Goal: Task Accomplishment & Management: Use online tool/utility

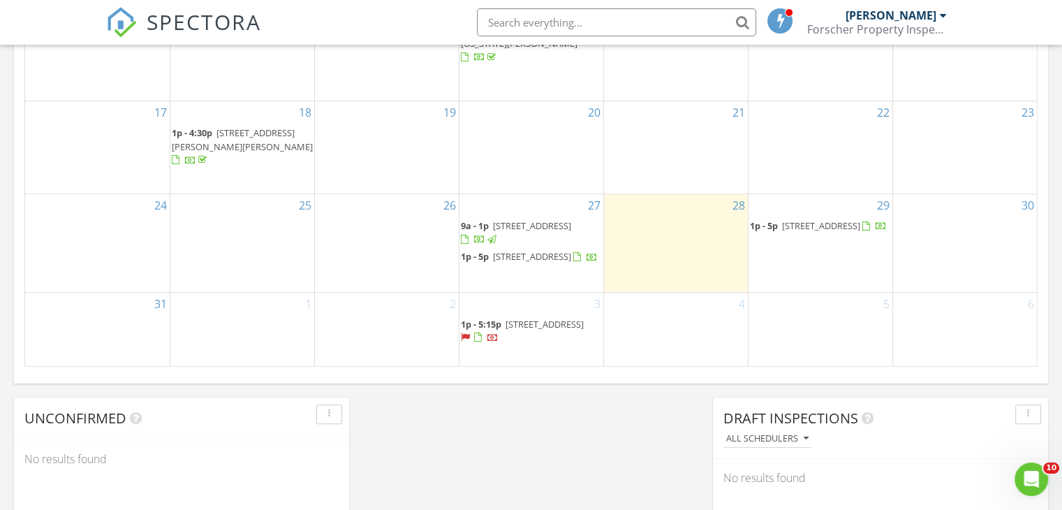
scroll to position [1088, 0]
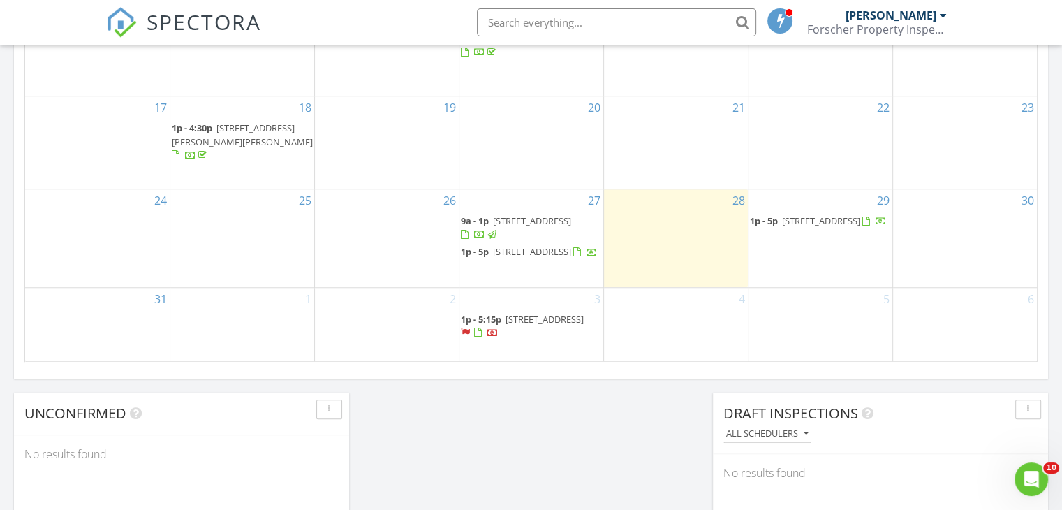
click at [535, 245] on span "322 35th Ave NE, St. Petersburg 33704" at bounding box center [545, 251] width 105 height 13
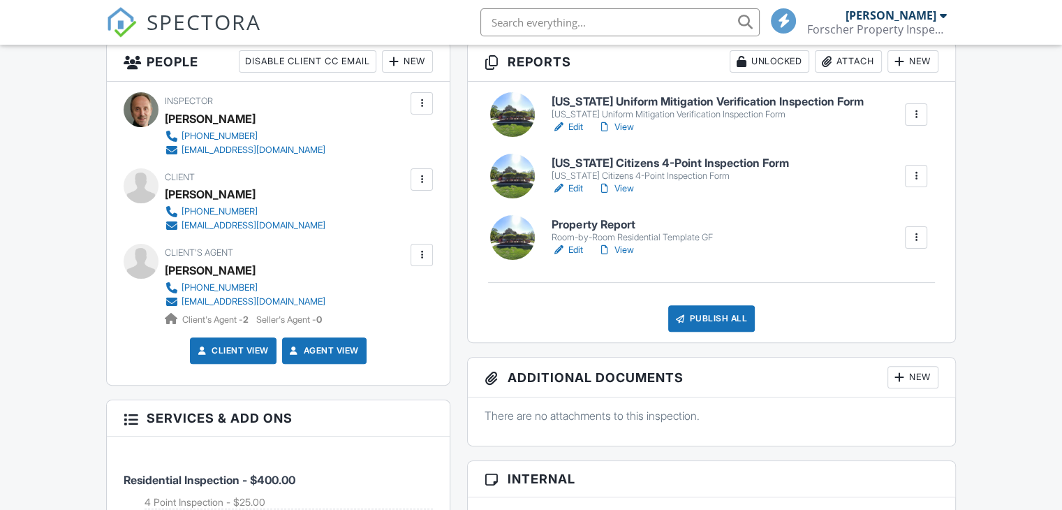
scroll to position [385, 0]
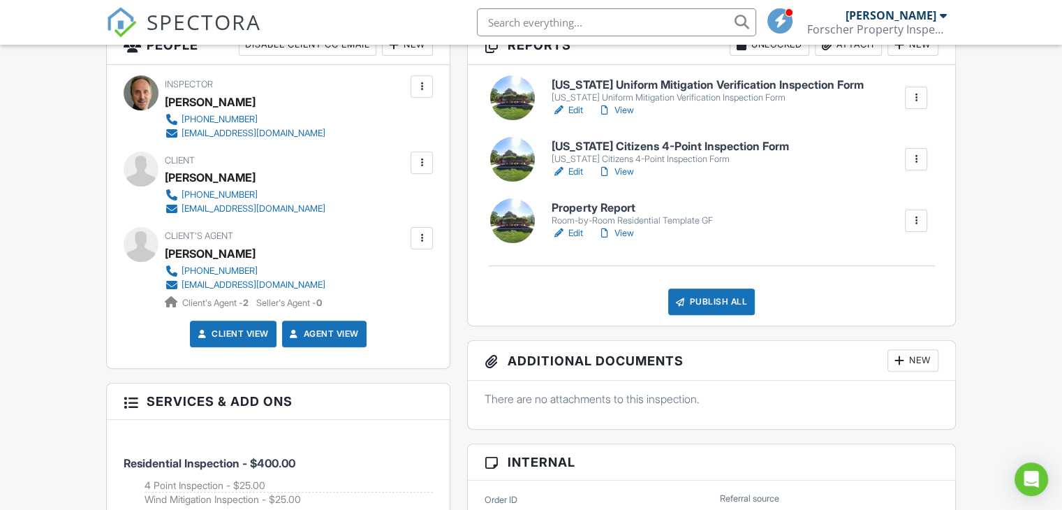
click at [626, 205] on h6 "Property Report" at bounding box center [631, 208] width 161 height 13
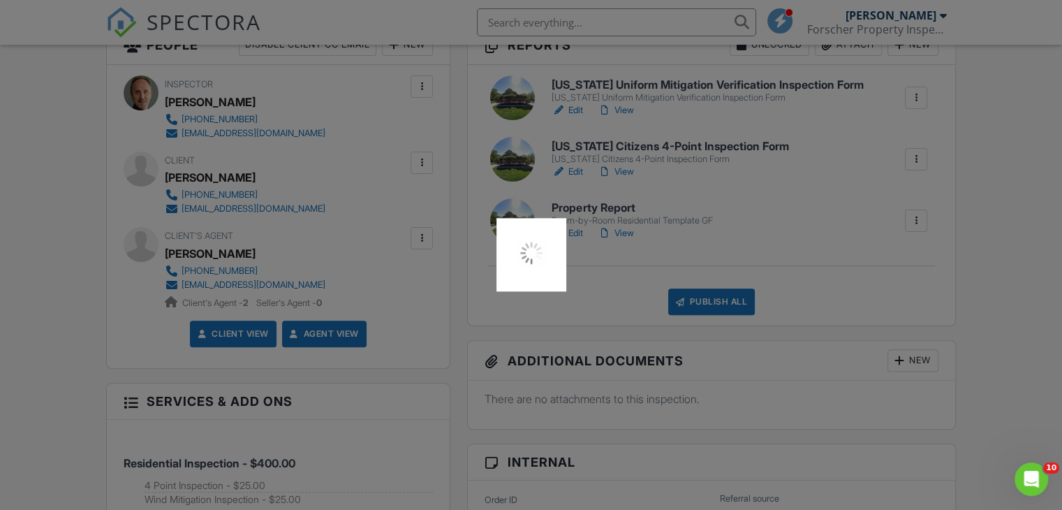
scroll to position [0, 0]
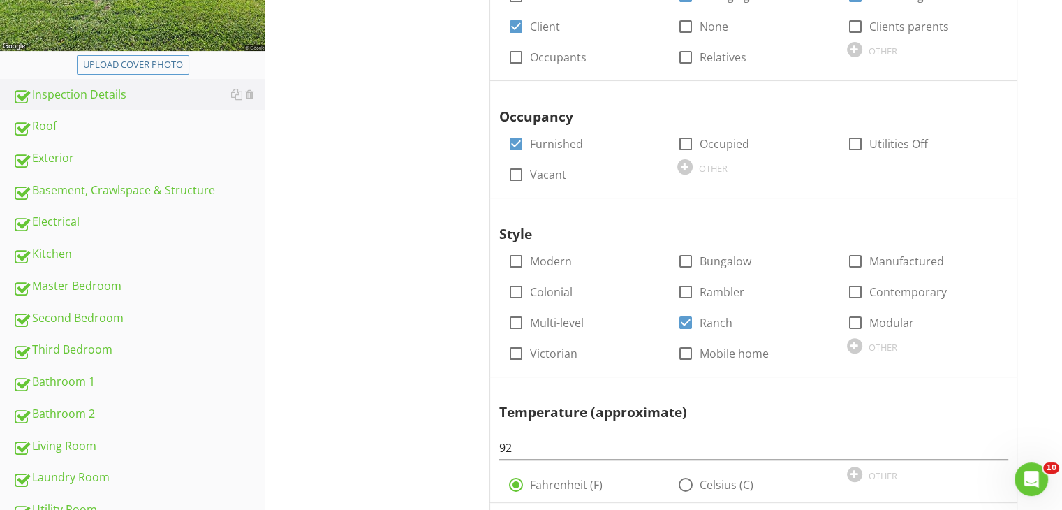
scroll to position [358, 0]
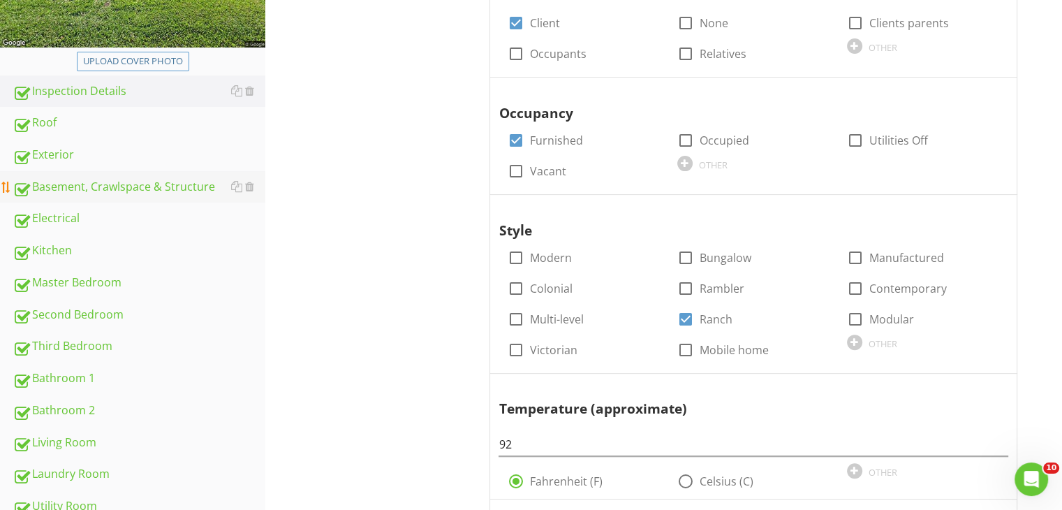
click at [112, 182] on div "Basement, Crawlspace & Structure" at bounding box center [139, 187] width 253 height 18
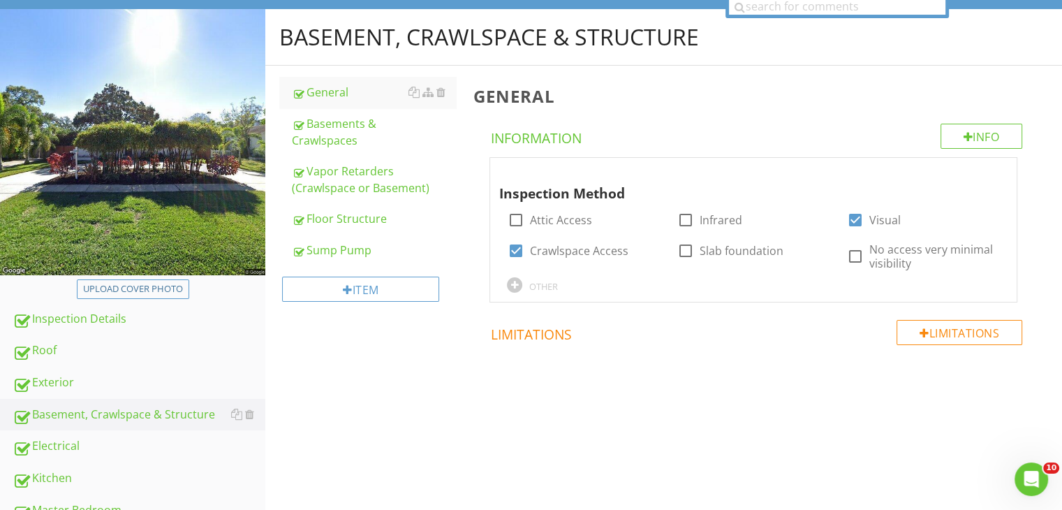
scroll to position [129, 0]
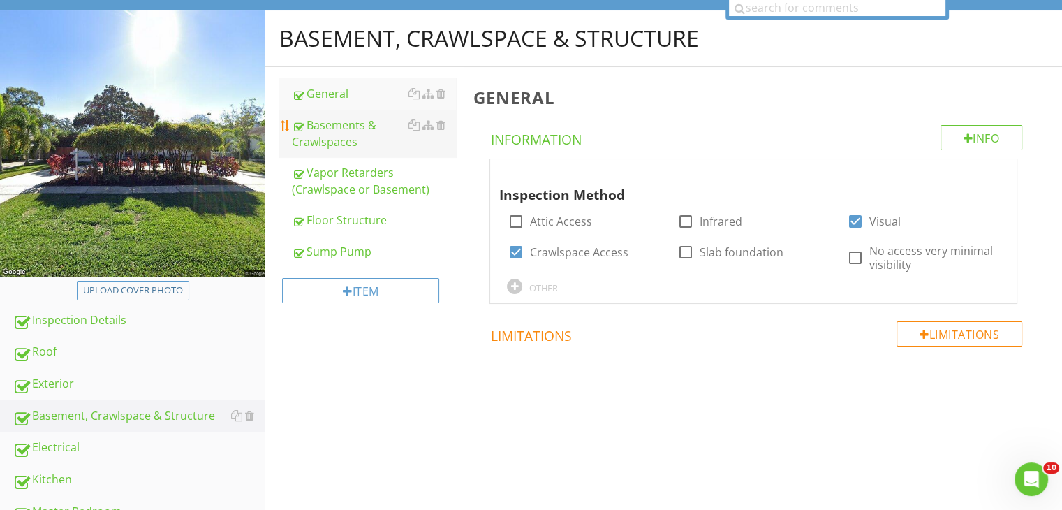
click at [329, 132] on div "Basements & Crawlspaces" at bounding box center [374, 134] width 164 height 34
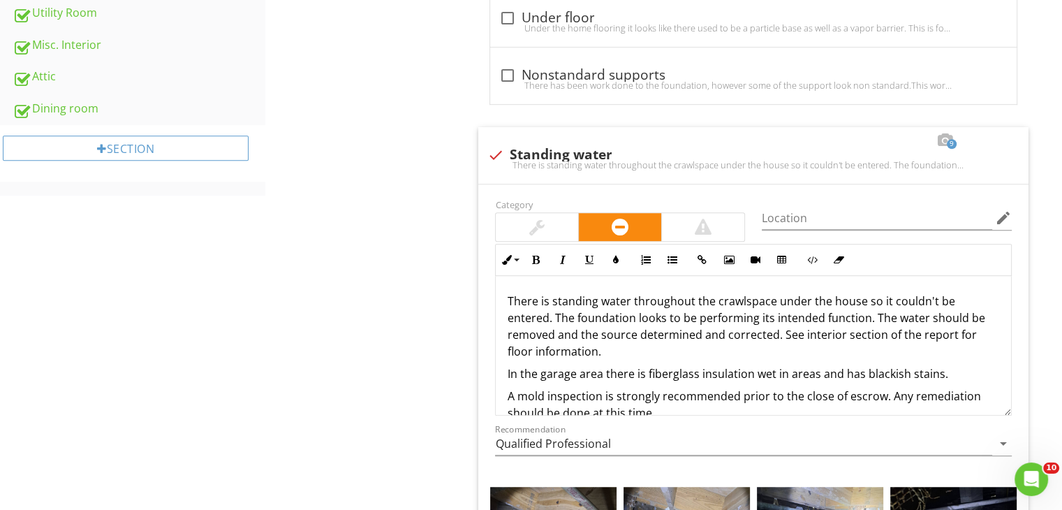
scroll to position [856, 0]
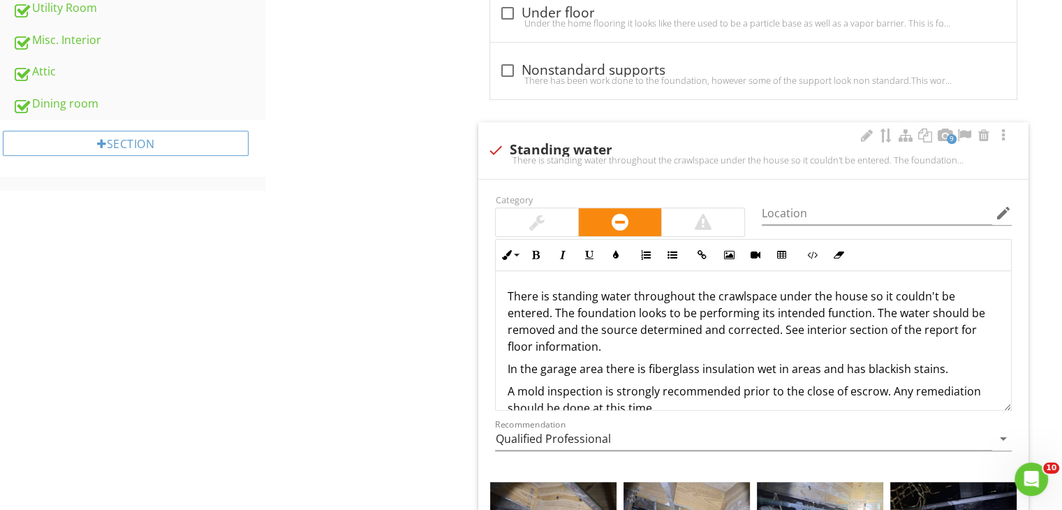
click at [779, 330] on p "There is standing water throughout the crawlspace under the house so it couldn'…" at bounding box center [753, 321] width 493 height 67
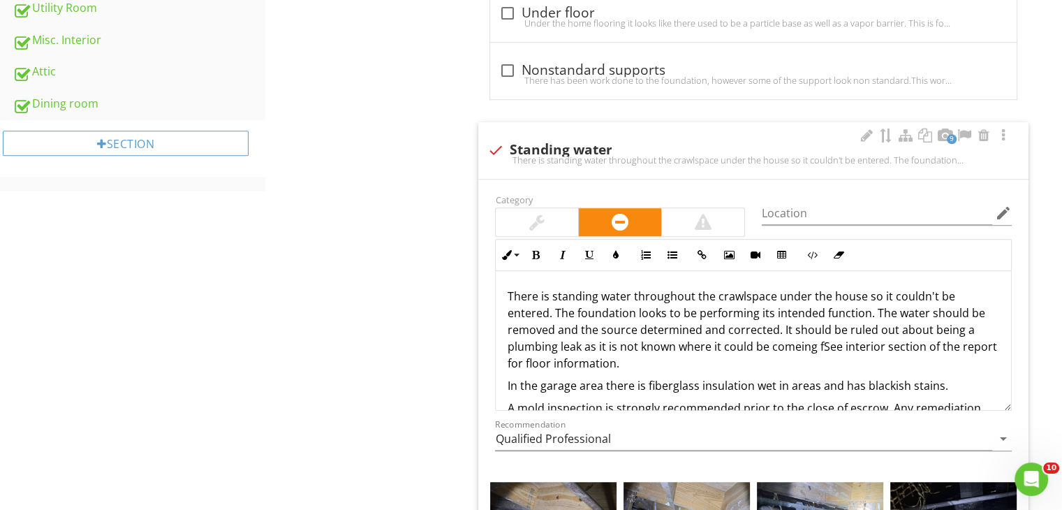
click at [800, 345] on p "There is standing water throughout the crawlspace under the house so it couldn'…" at bounding box center [753, 330] width 493 height 84
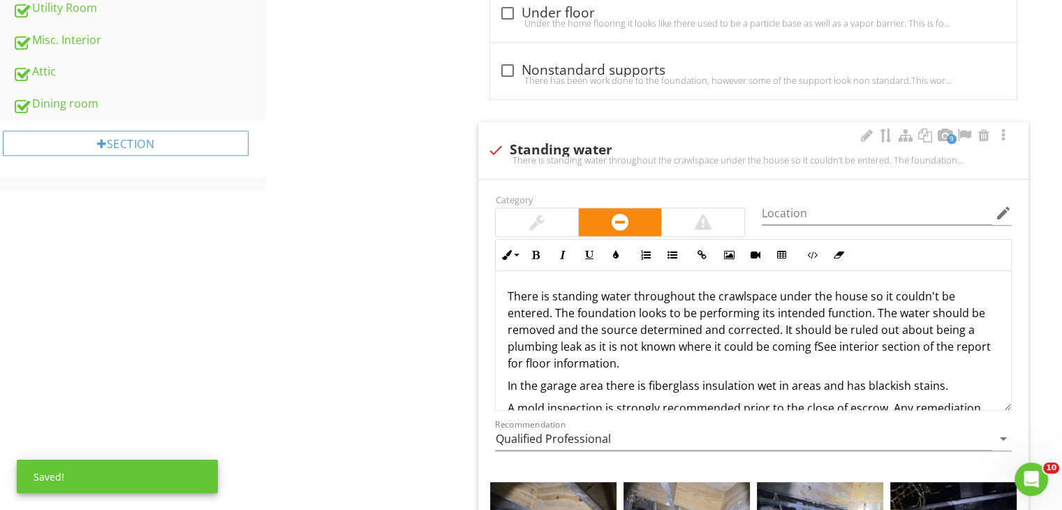
click at [815, 346] on p "There is standing water throughout the crawlspace under the house so it couldn'…" at bounding box center [753, 330] width 493 height 84
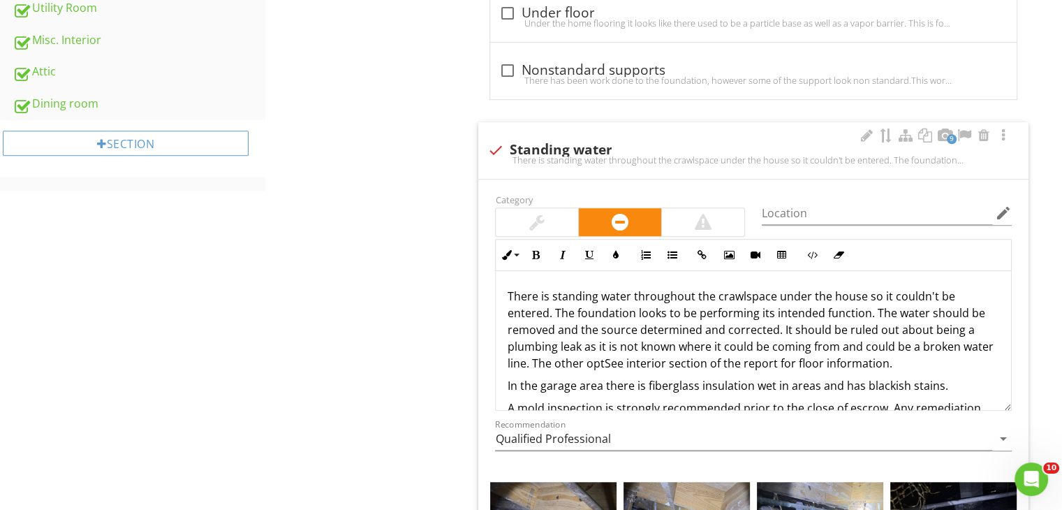
click at [503, 359] on div "There is standing water throughout the crawlspace under the house so it couldn'…" at bounding box center [753, 360] width 515 height 179
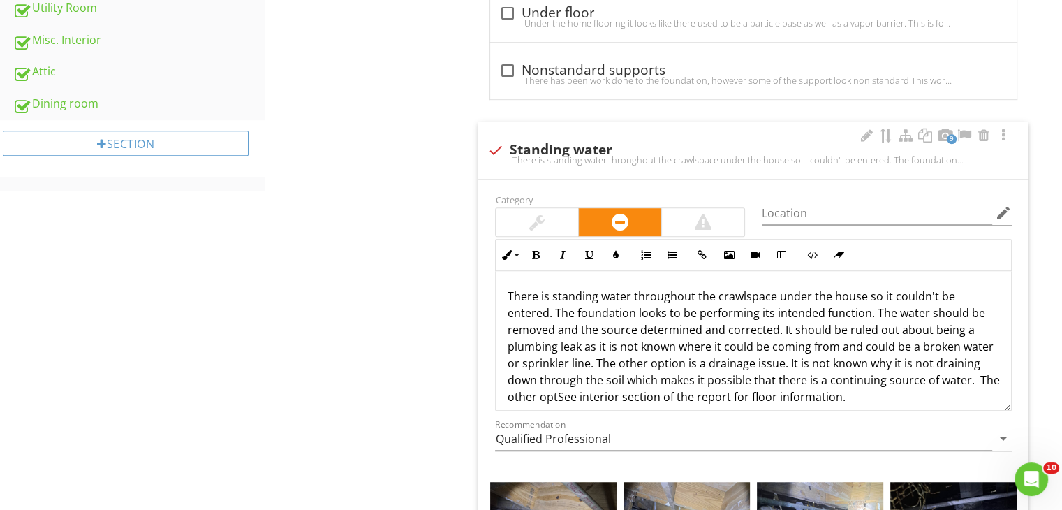
click at [578, 395] on p "There is standing water throughout the crawlspace under the house so it couldn'…" at bounding box center [753, 346] width 493 height 117
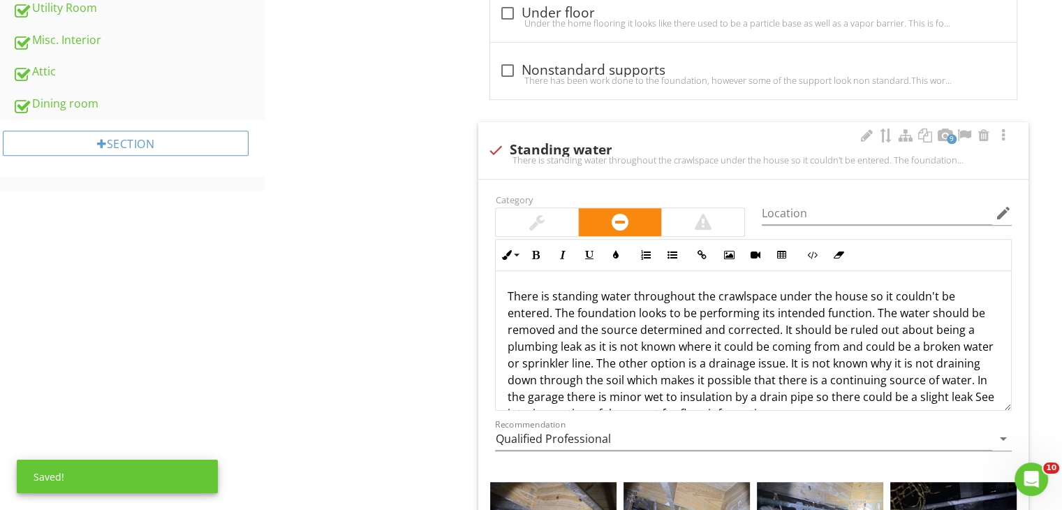
scroll to position [10, 0]
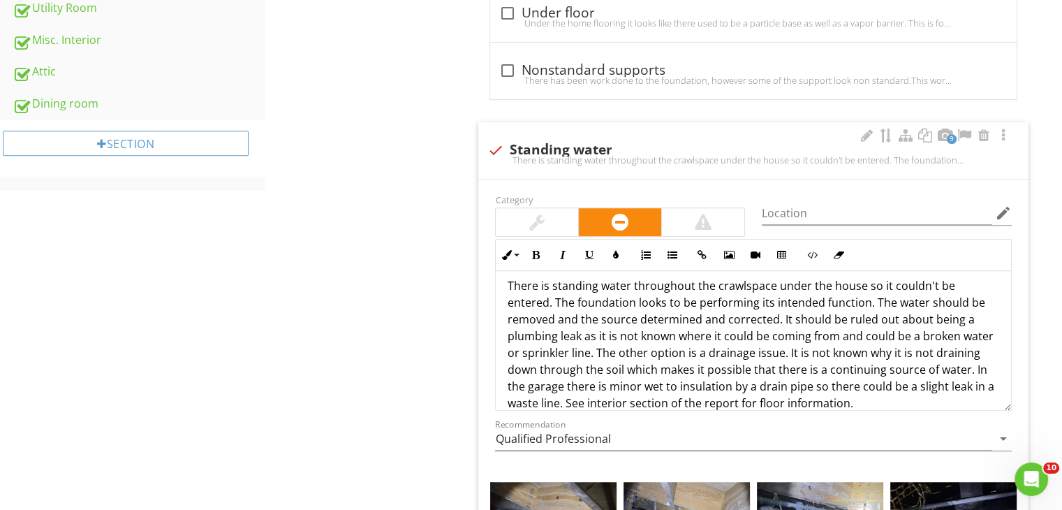
click at [822, 318] on p "There is standing water throughout the crawlspace under the house so it couldn'…" at bounding box center [753, 344] width 493 height 134
click at [620, 350] on p "There is standing water throughout the crawlspace under the house so it couldn'…" at bounding box center [753, 344] width 493 height 134
click at [741, 385] on p "There is standing water throughout the crawlspace under the house so it couldn'…" at bounding box center [753, 344] width 493 height 134
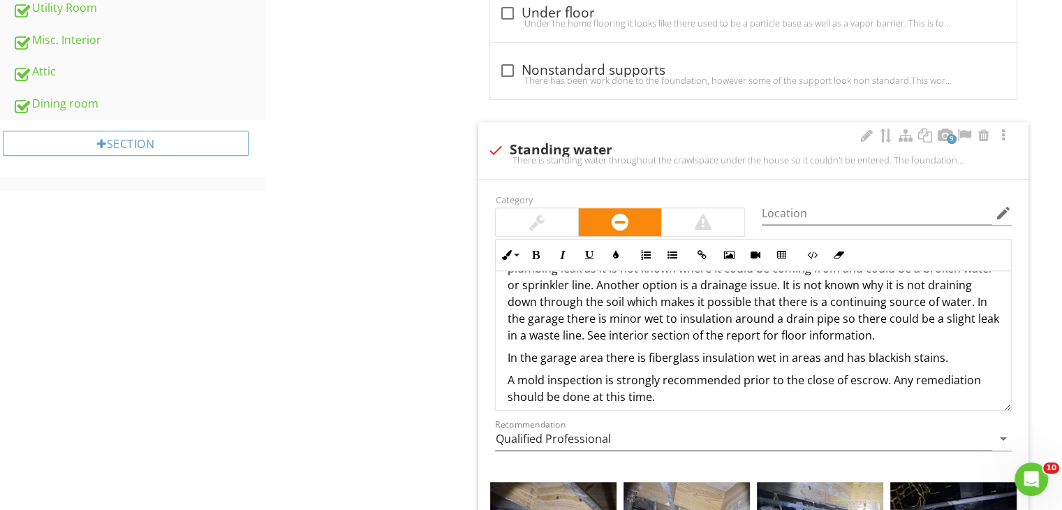
scroll to position [89, 0]
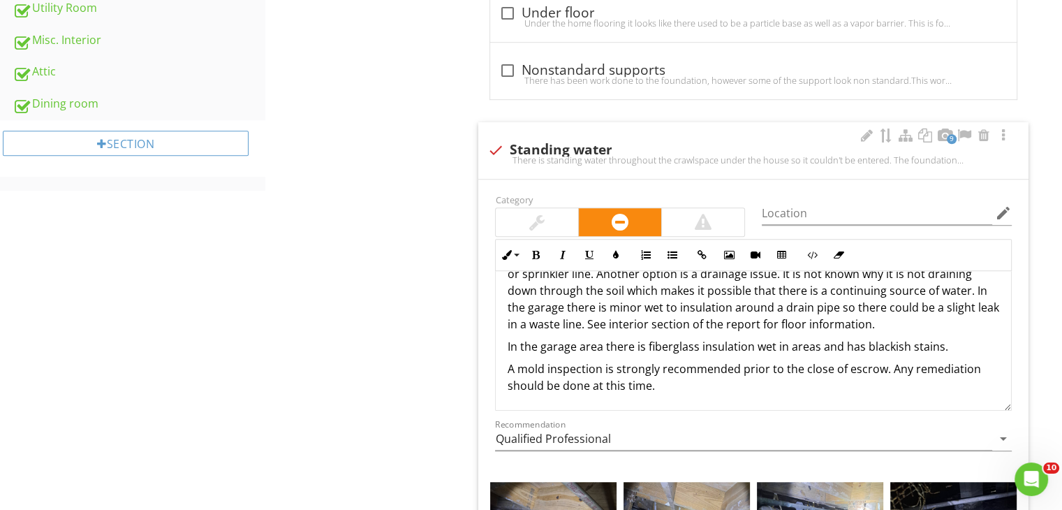
click at [806, 389] on p "A mold inspection is strongly recommended prior to the close of escrow. Any rem…" at bounding box center [753, 377] width 493 height 34
drag, startPoint x: 806, startPoint y: 389, endPoint x: 913, endPoint y: 354, distance: 112.4
click at [913, 354] on div "There is standing water throughout the crawlspace under the house so it couldn'…" at bounding box center [753, 295] width 515 height 229
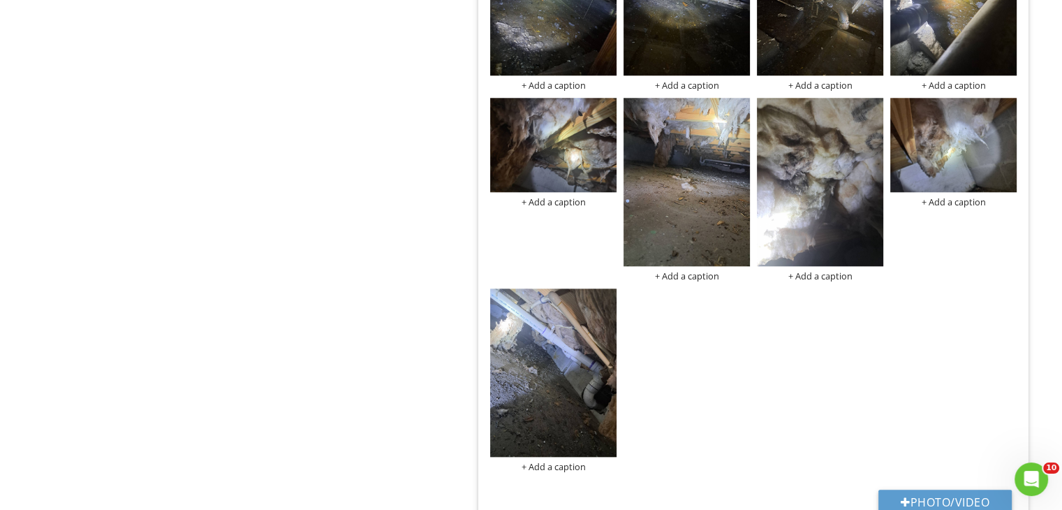
scroll to position [1435, 0]
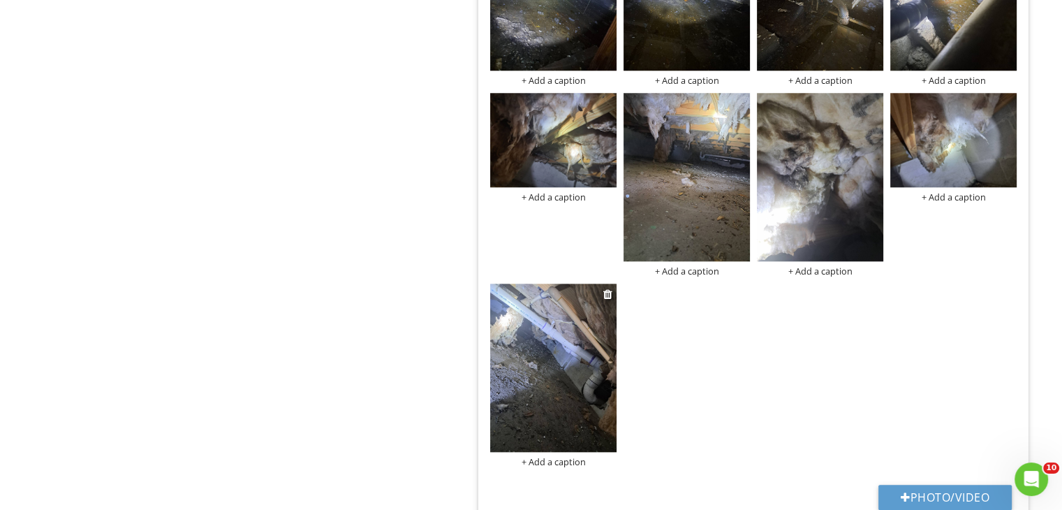
click at [586, 422] on img at bounding box center [553, 367] width 126 height 168
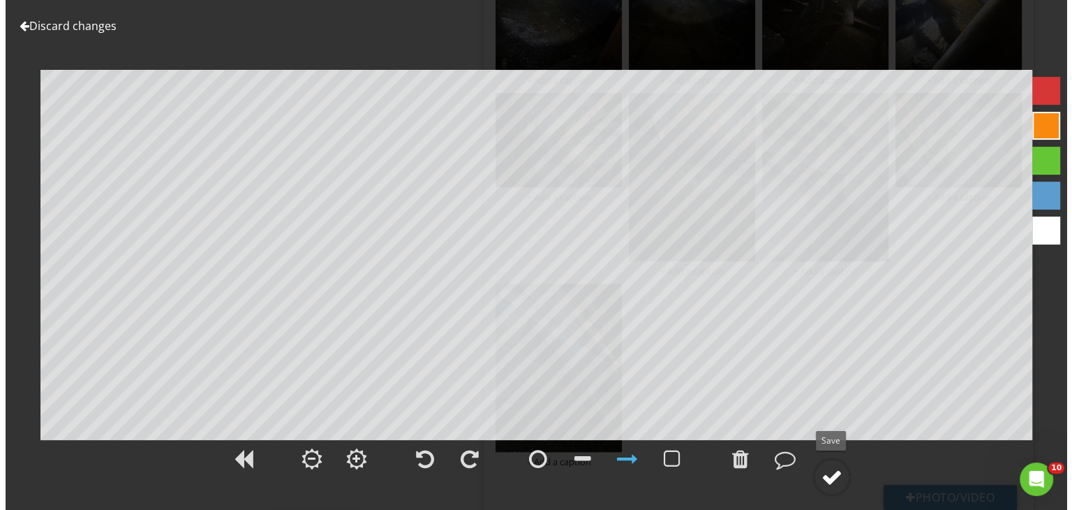
scroll to position [1421, 0]
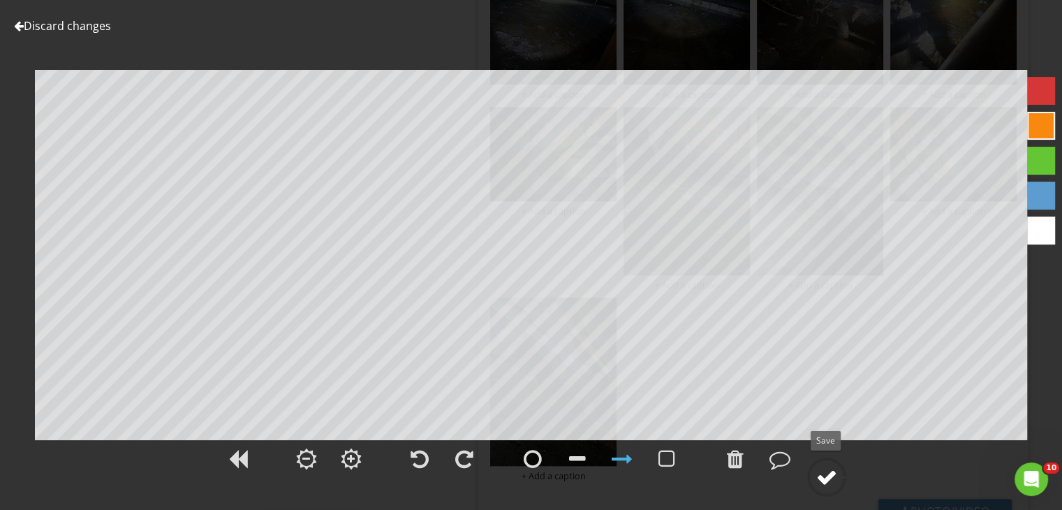
click at [824, 472] on div at bounding box center [826, 476] width 21 height 21
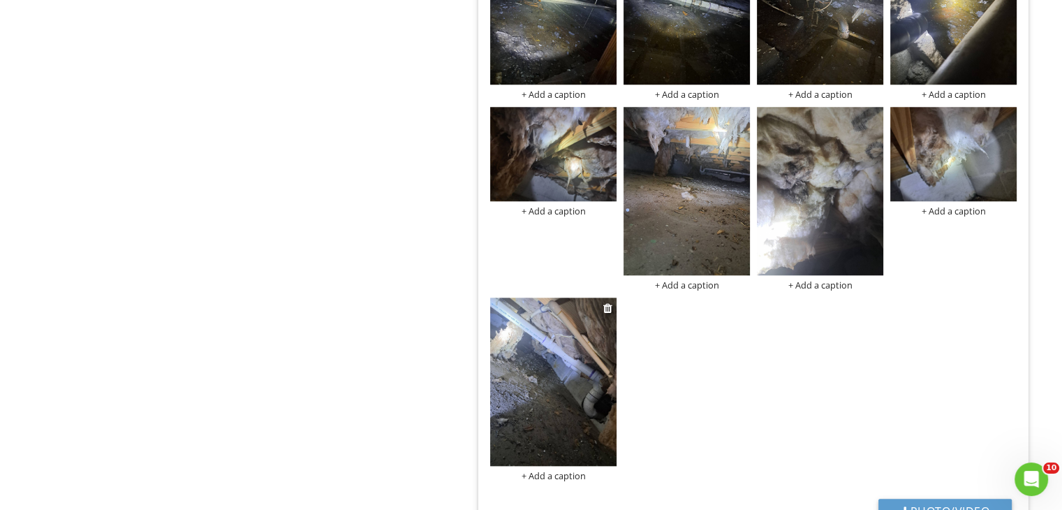
click at [553, 475] on div "+ Add a caption" at bounding box center [553, 475] width 126 height 11
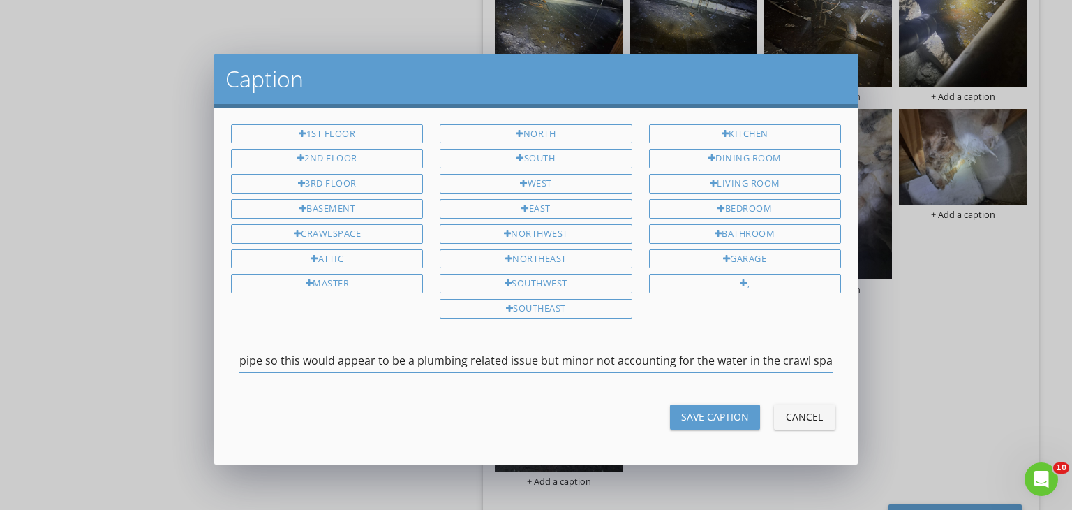
scroll to position [0, 194]
type input "Some wet insulation around a drain pipe so this would appear to be a plumbing r…"
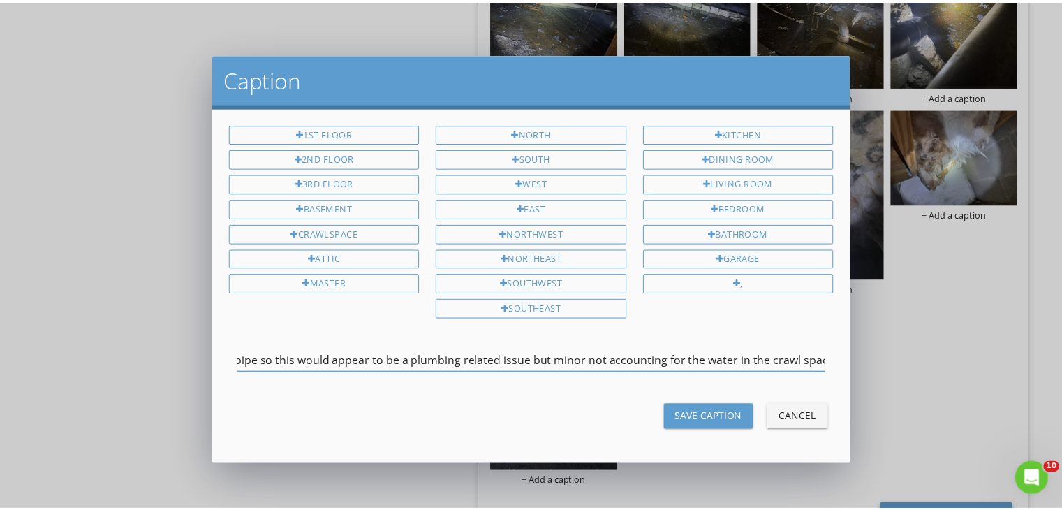
scroll to position [0, 0]
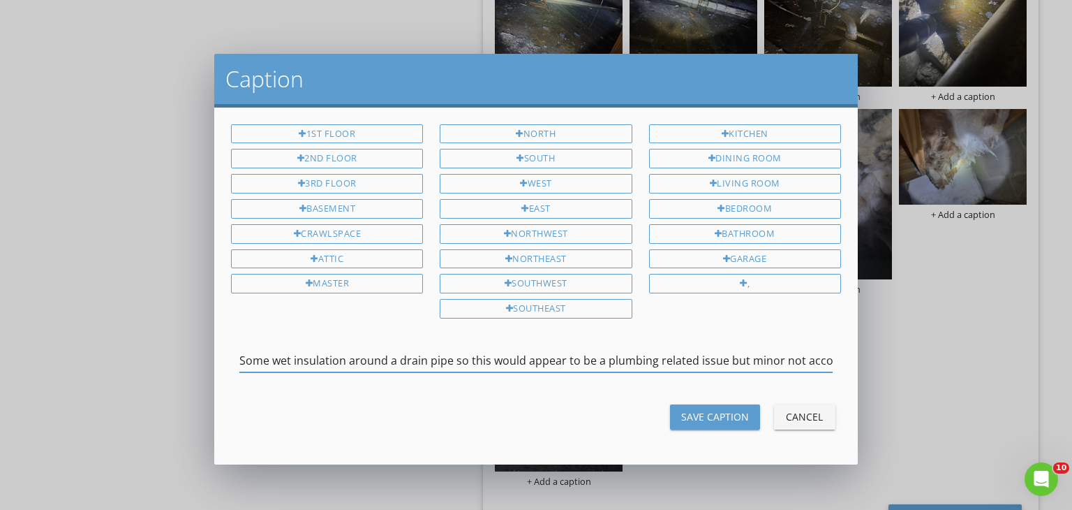
click at [718, 412] on div "Save Caption" at bounding box center [715, 416] width 68 height 15
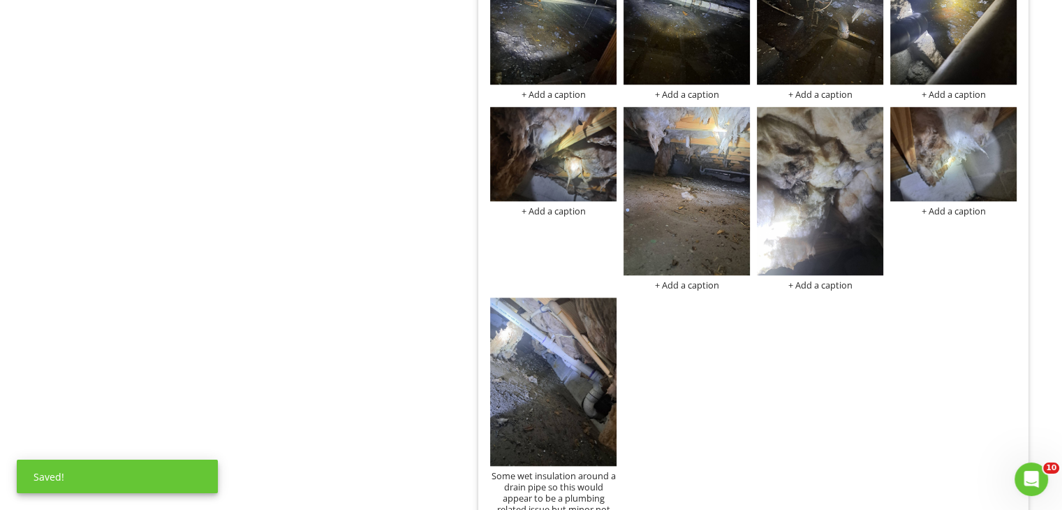
click at [683, 447] on div "+ Add a caption + Add a caption + Add a caption + Add a caption + Add a caption…" at bounding box center [753, 227] width 533 height 628
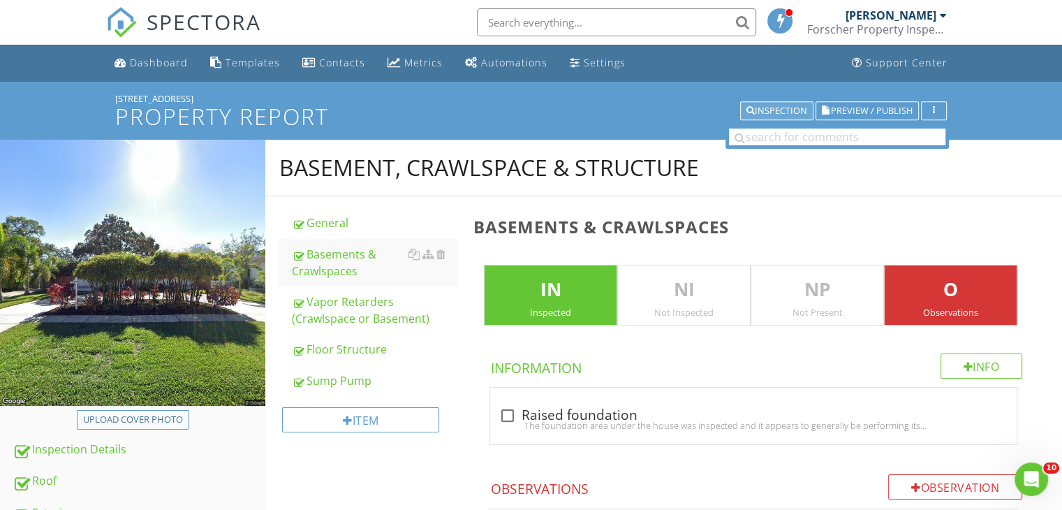
click at [774, 117] on button "Inspection" at bounding box center [776, 111] width 73 height 20
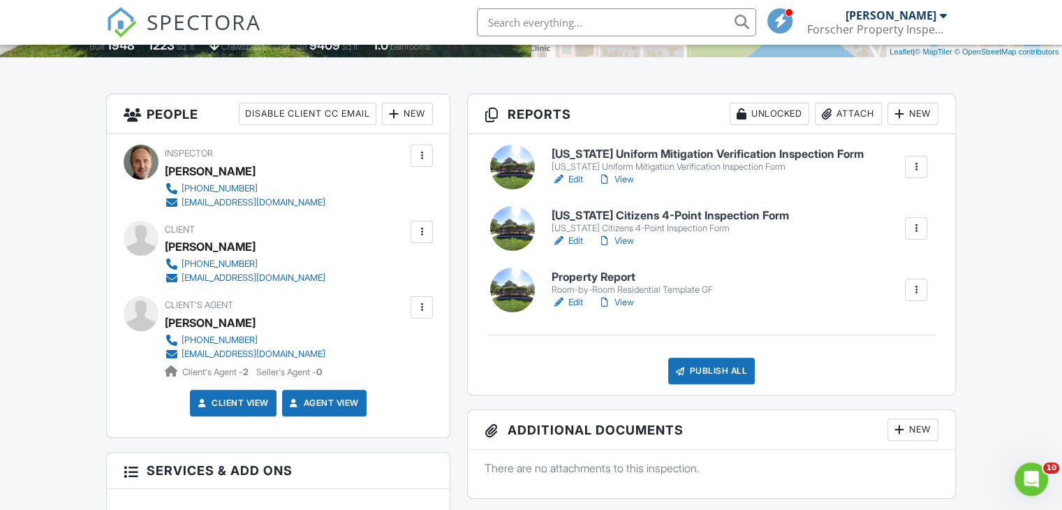
scroll to position [309, 0]
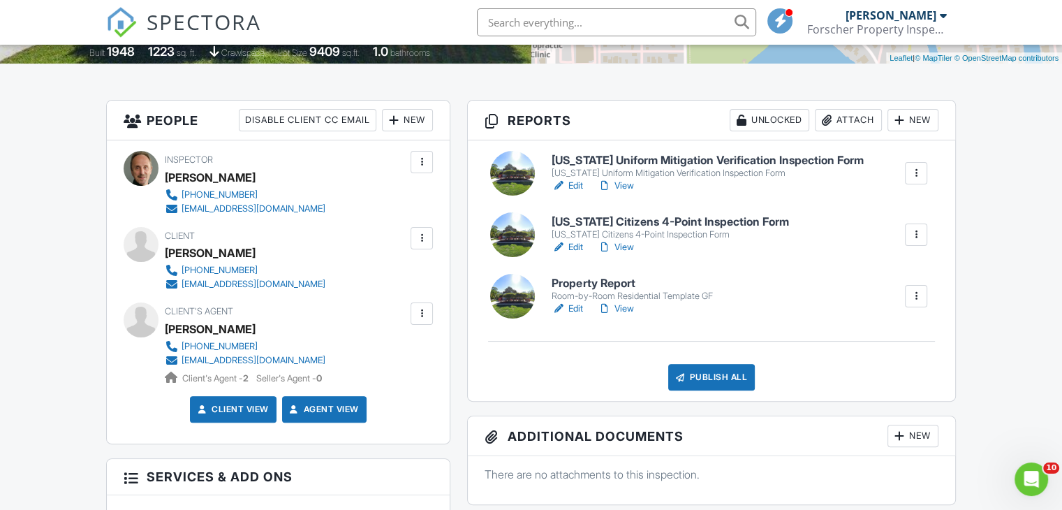
click at [627, 306] on link "View" at bounding box center [615, 309] width 36 height 14
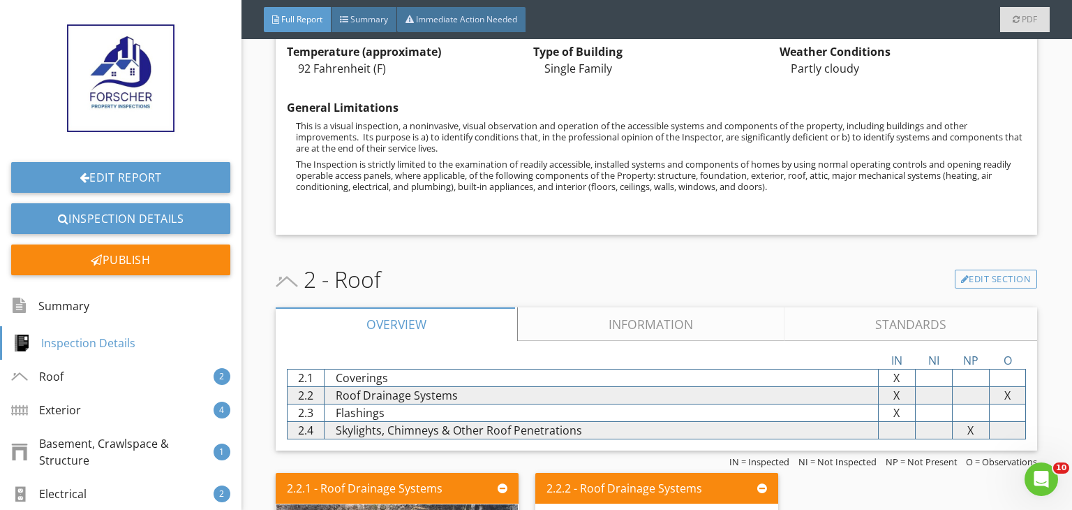
scroll to position [698, 0]
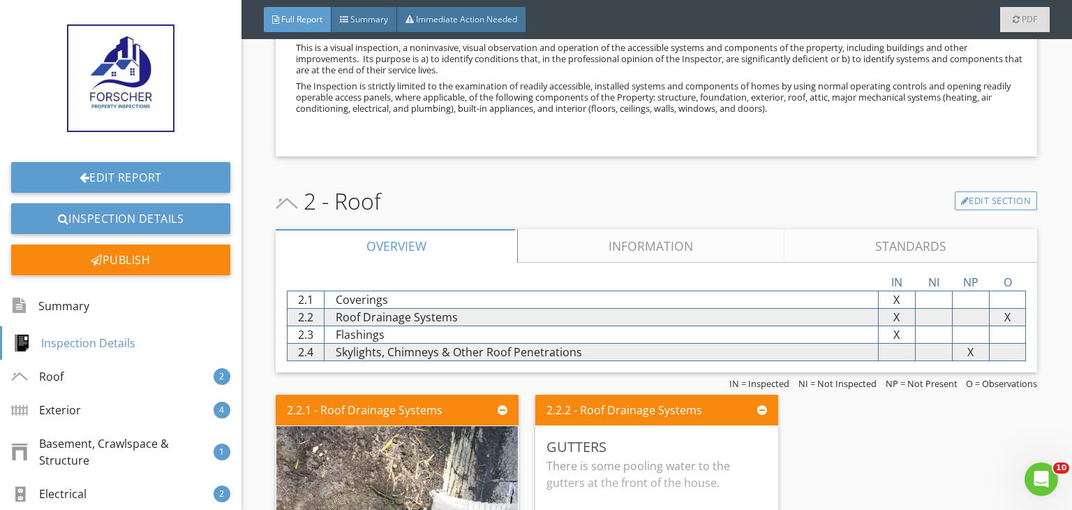
click at [642, 252] on link "Information" at bounding box center [651, 246] width 267 height 34
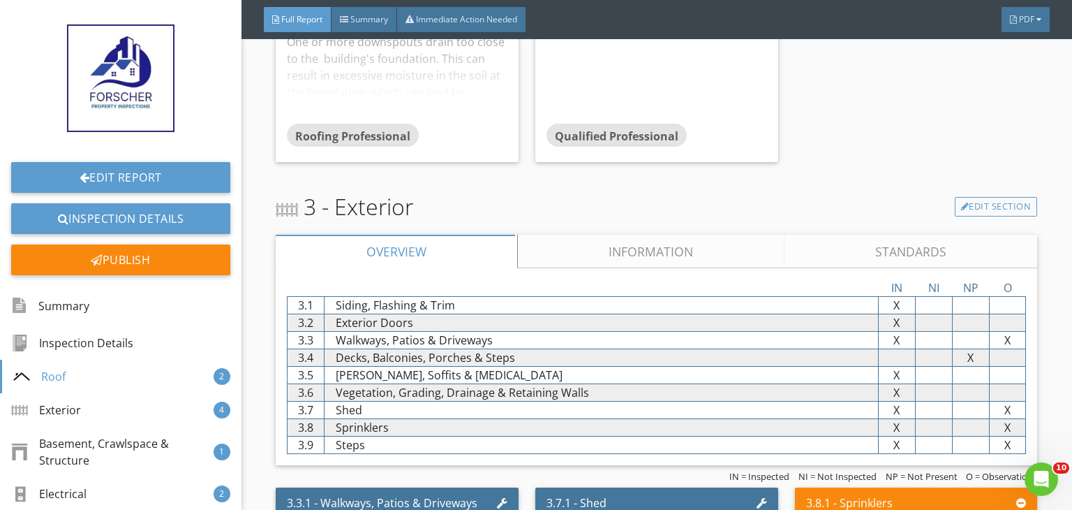
click at [642, 252] on link "Information" at bounding box center [651, 252] width 267 height 34
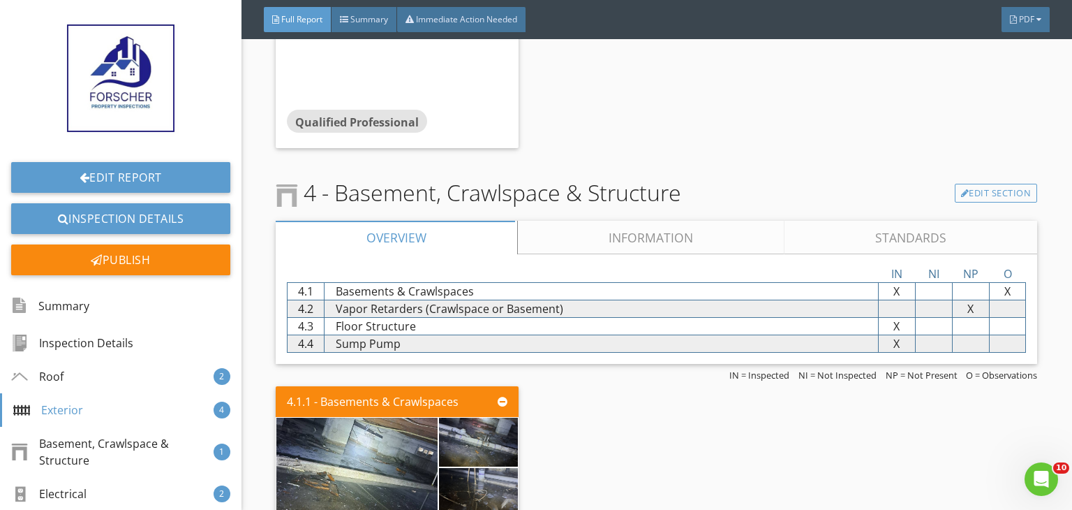
scroll to position [3155, 0]
drag, startPoint x: 641, startPoint y: 215, endPoint x: 593, endPoint y: 231, distance: 50.8
click at [593, 231] on link "Information" at bounding box center [651, 236] width 267 height 34
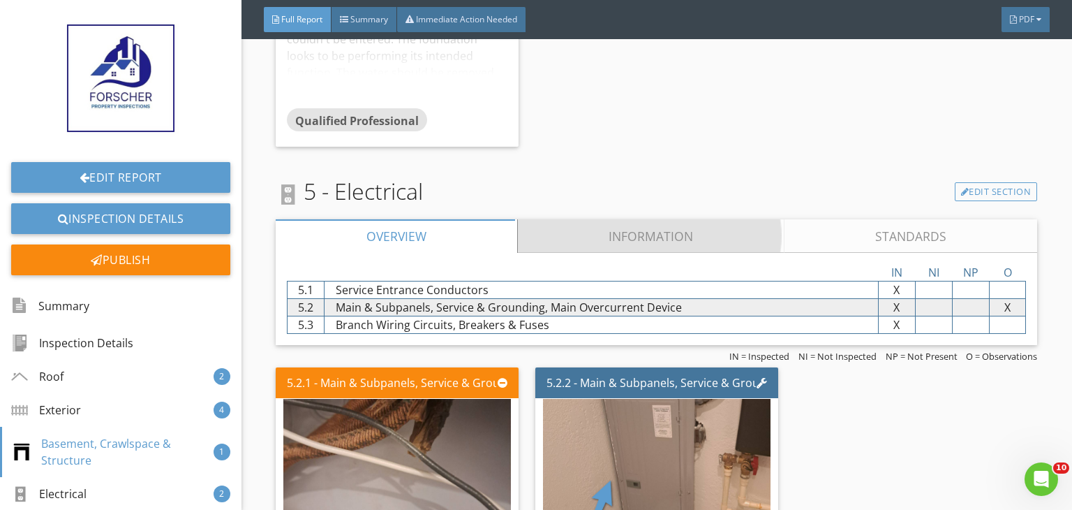
click at [593, 231] on link "Information" at bounding box center [651, 236] width 267 height 34
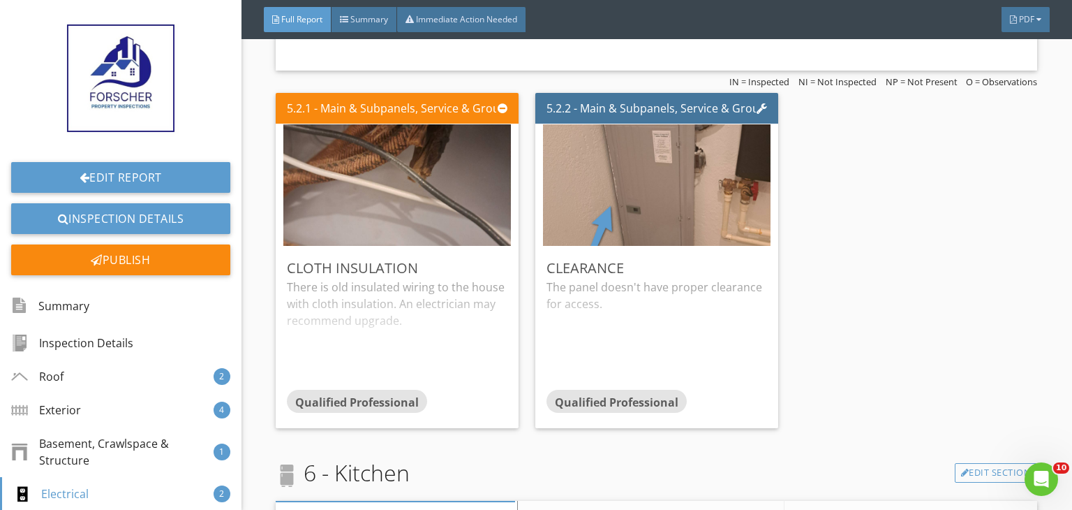
scroll to position [5137, 0]
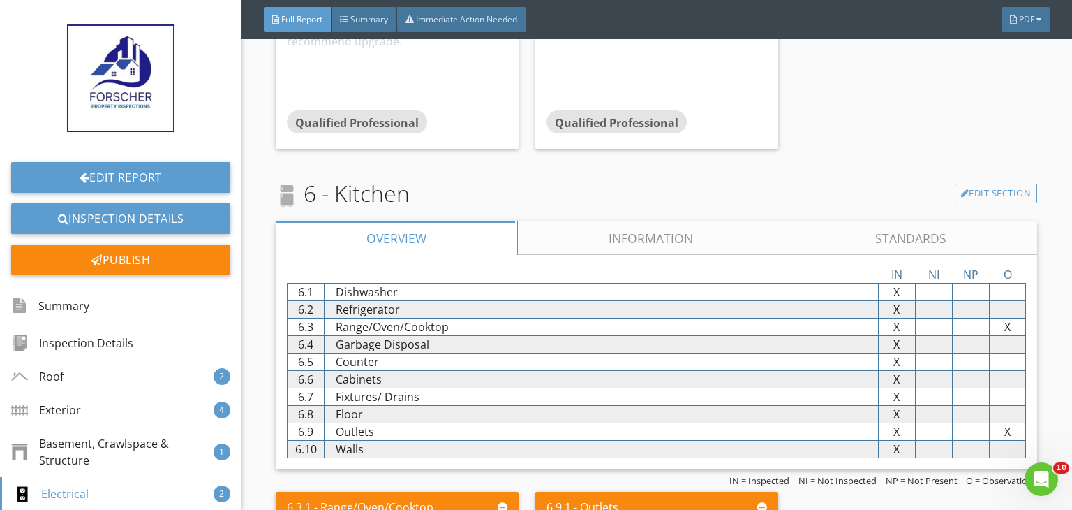
click at [593, 231] on link "Information" at bounding box center [651, 238] width 267 height 34
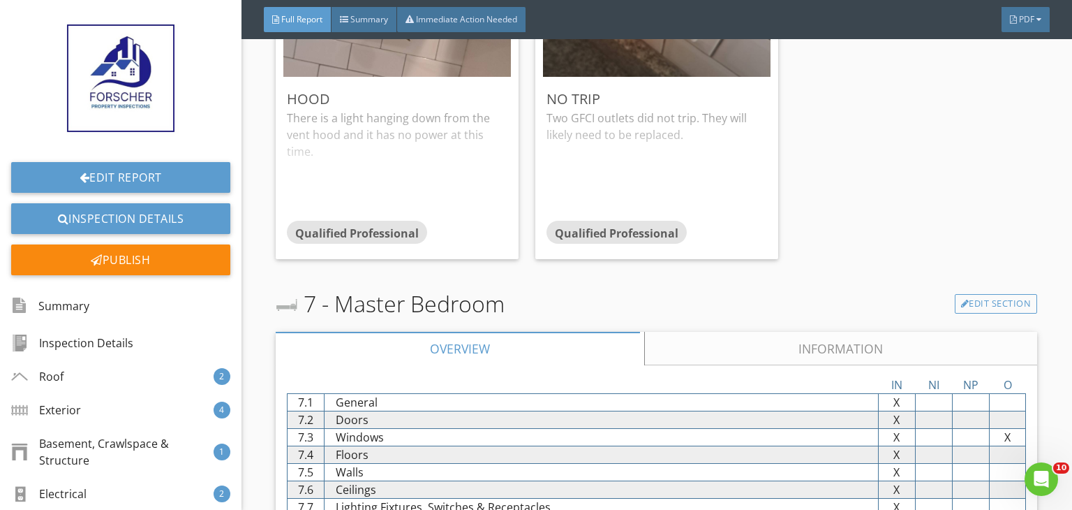
scroll to position [6282, 0]
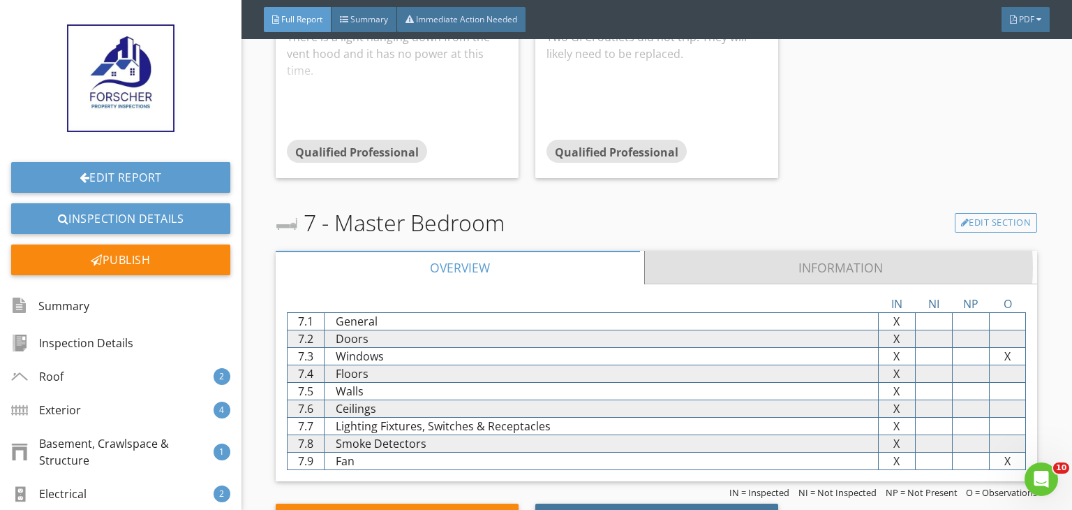
click at [648, 256] on link "Information" at bounding box center [841, 268] width 393 height 34
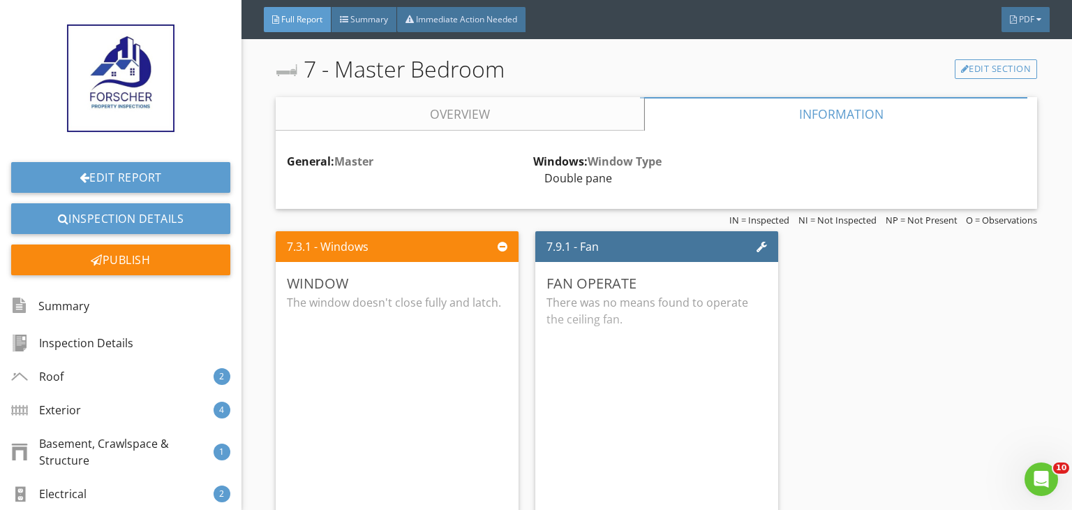
scroll to position [6450, 0]
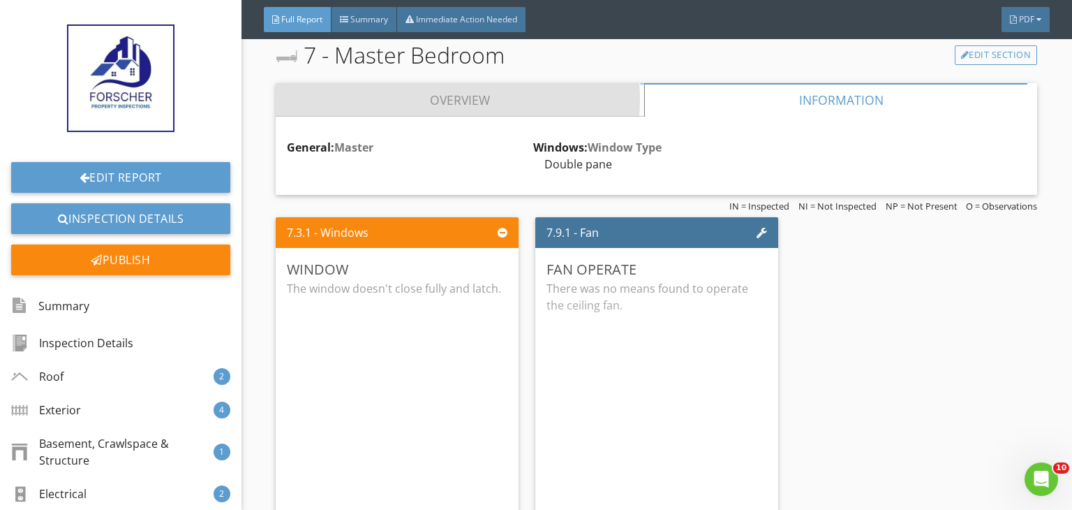
click at [556, 89] on link "Overview" at bounding box center [460, 100] width 369 height 34
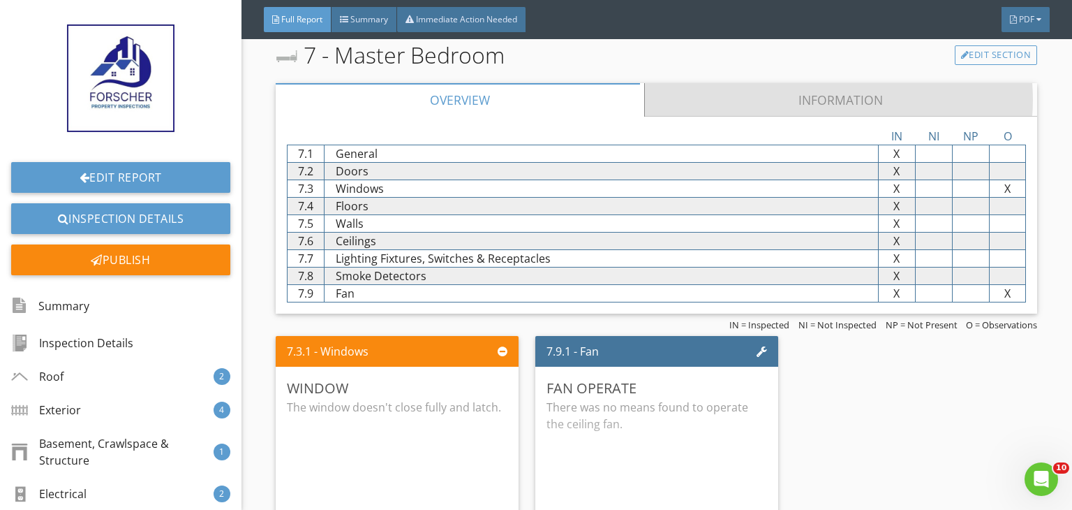
click at [696, 94] on link "Information" at bounding box center [841, 100] width 393 height 34
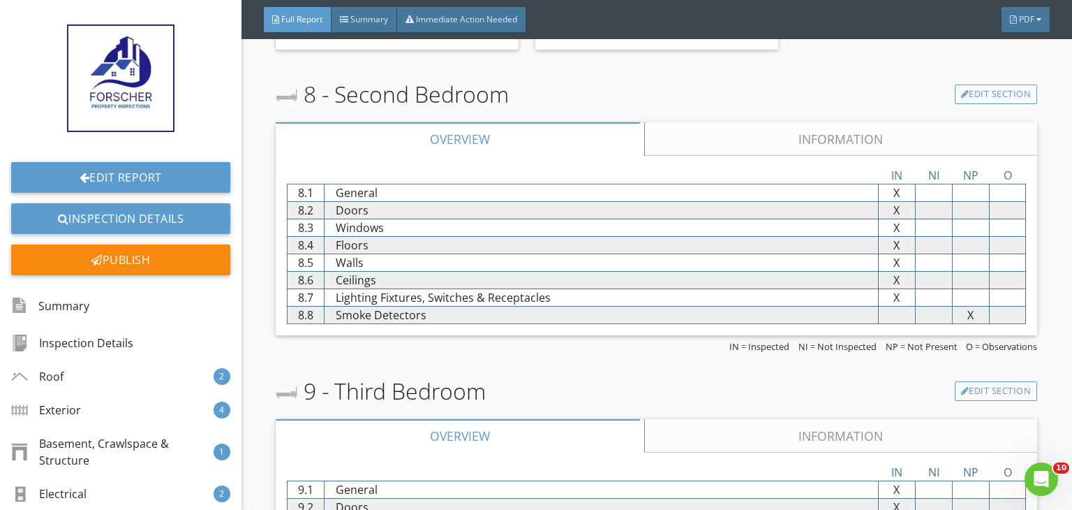
scroll to position [6980, 0]
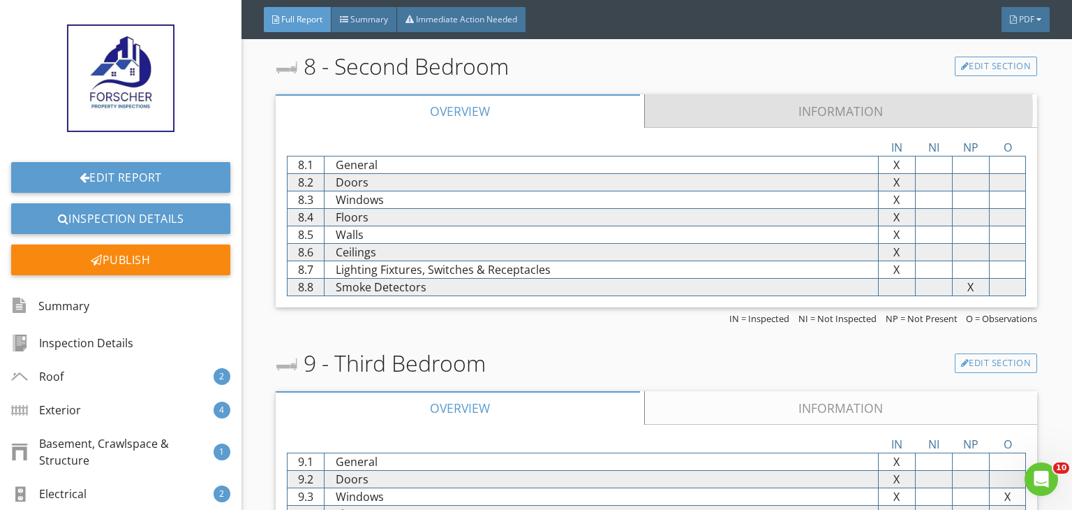
click at [696, 94] on link "Information" at bounding box center [841, 111] width 393 height 34
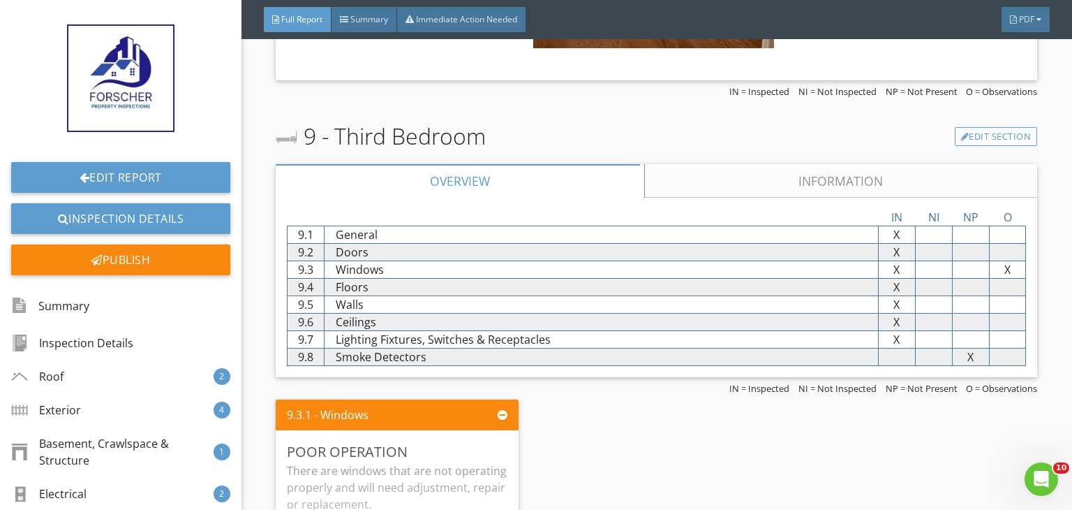
scroll to position [7454, 0]
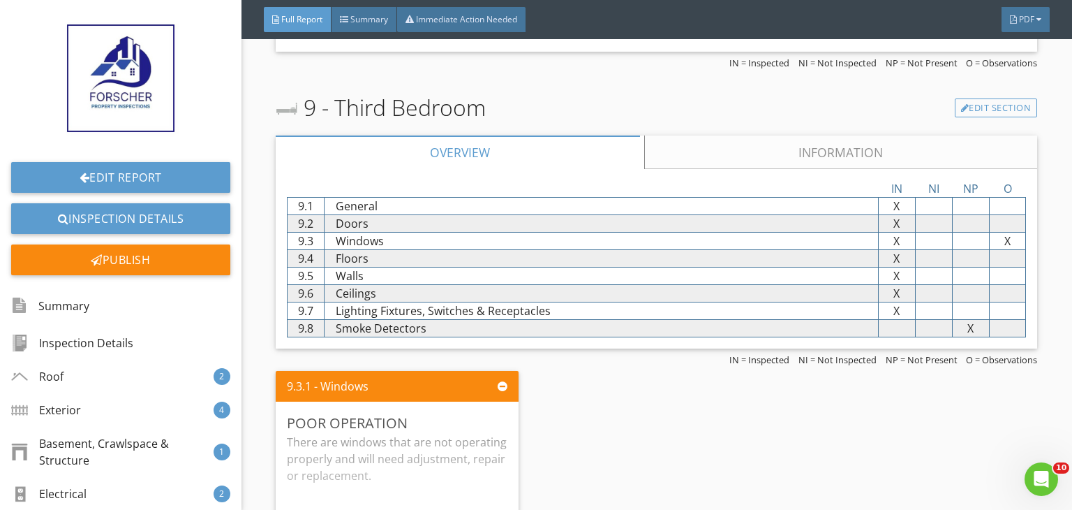
click at [664, 149] on link "Information" at bounding box center [841, 152] width 393 height 34
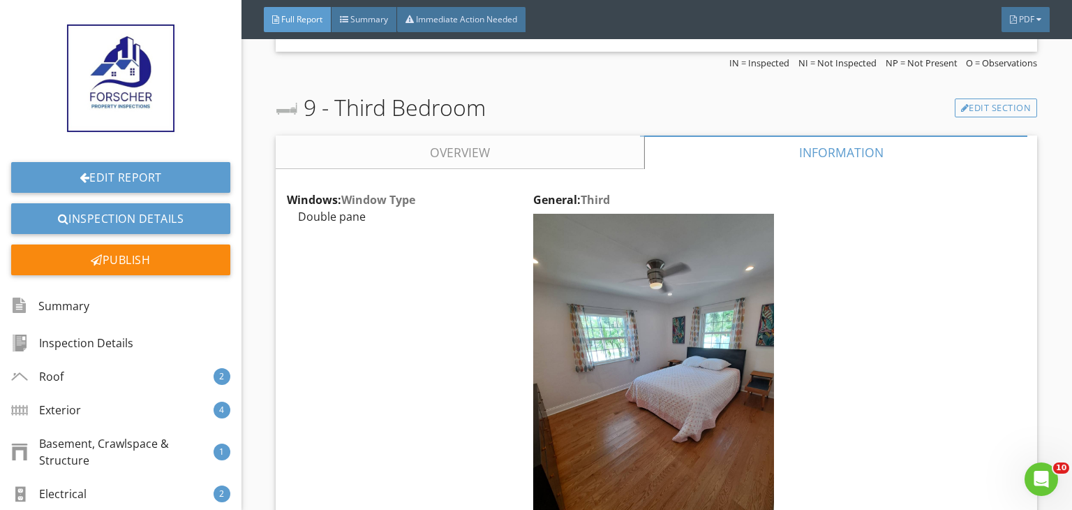
click at [664, 149] on div at bounding box center [833, 152] width 387 height 34
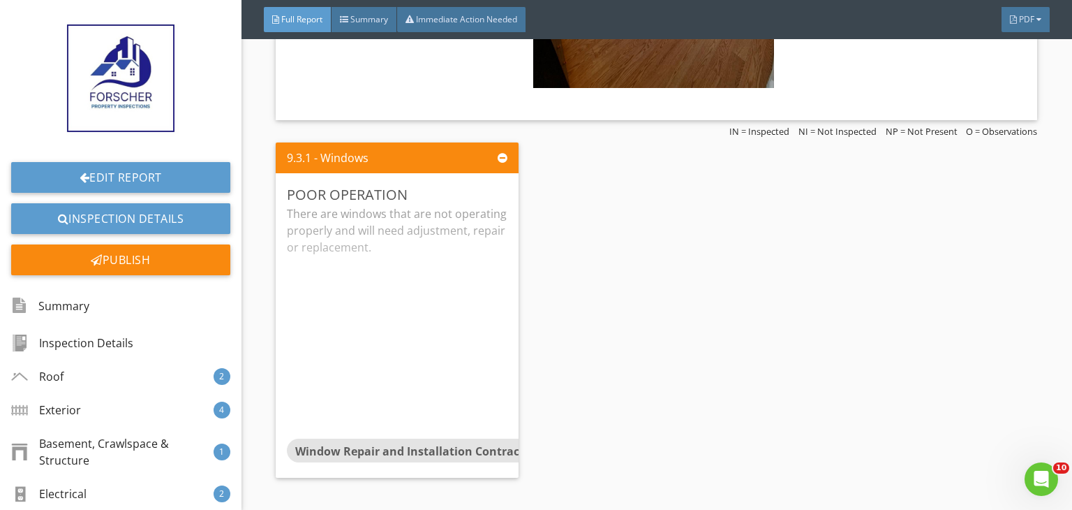
scroll to position [7887, 0]
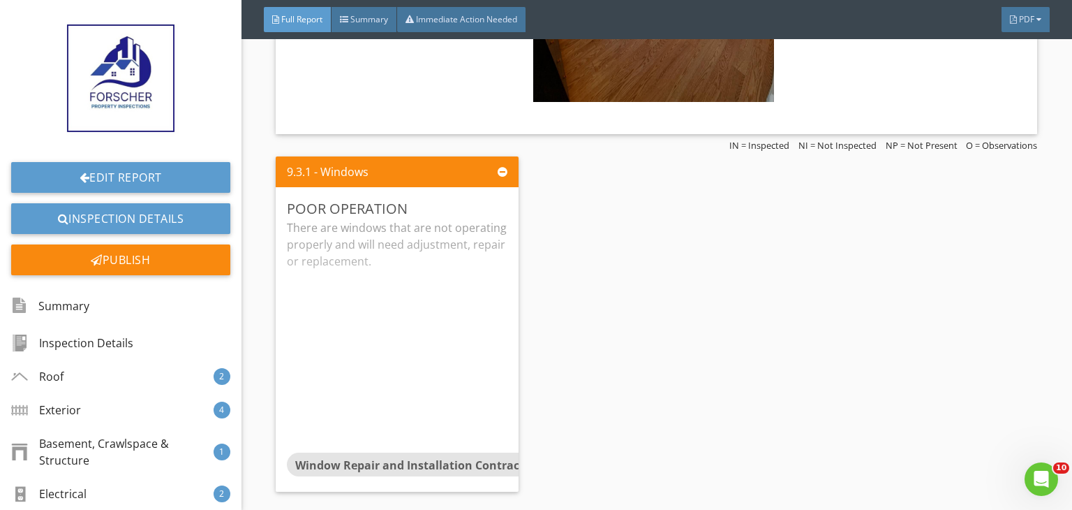
click at [805, 430] on div "9.3.1 - Windows Poor Operation There are windows that are not operating properl…" at bounding box center [657, 324] width 762 height 346
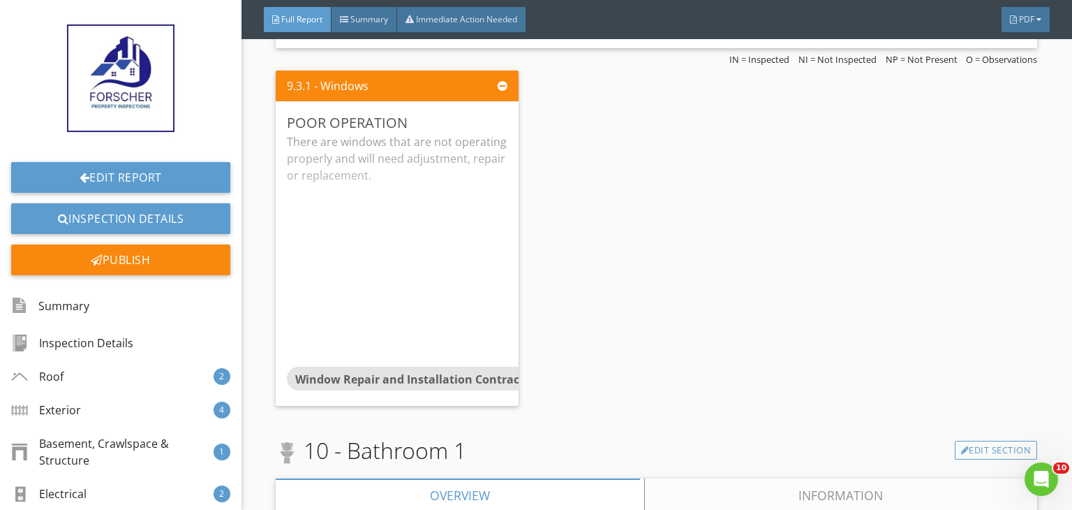
scroll to position [7999, 0]
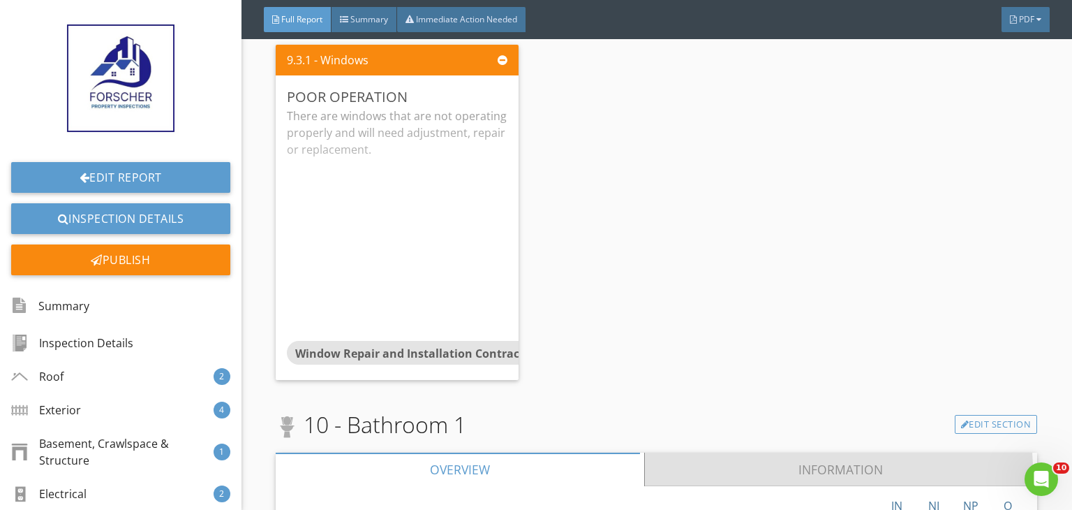
click at [692, 452] on link "Information" at bounding box center [841, 469] width 393 height 34
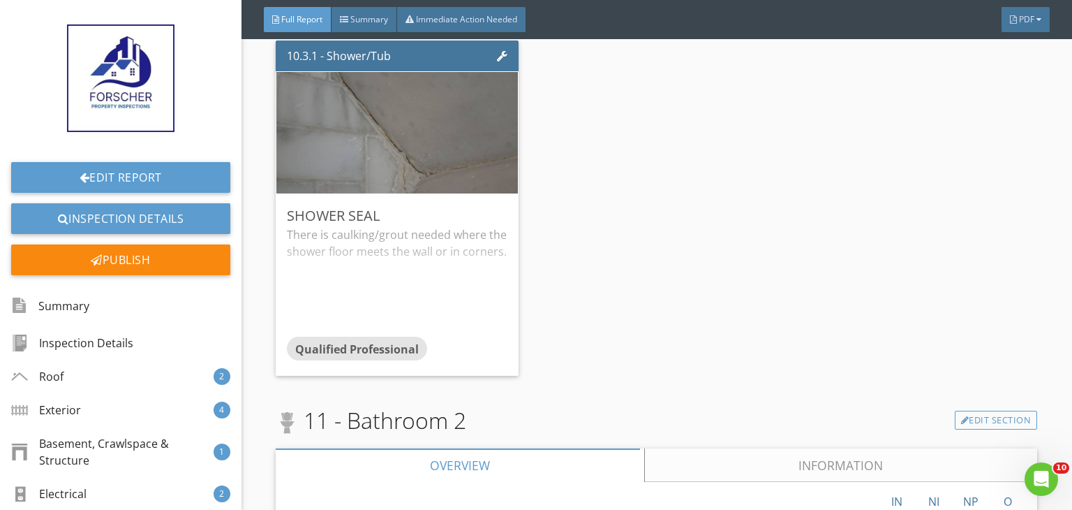
scroll to position [8893, 0]
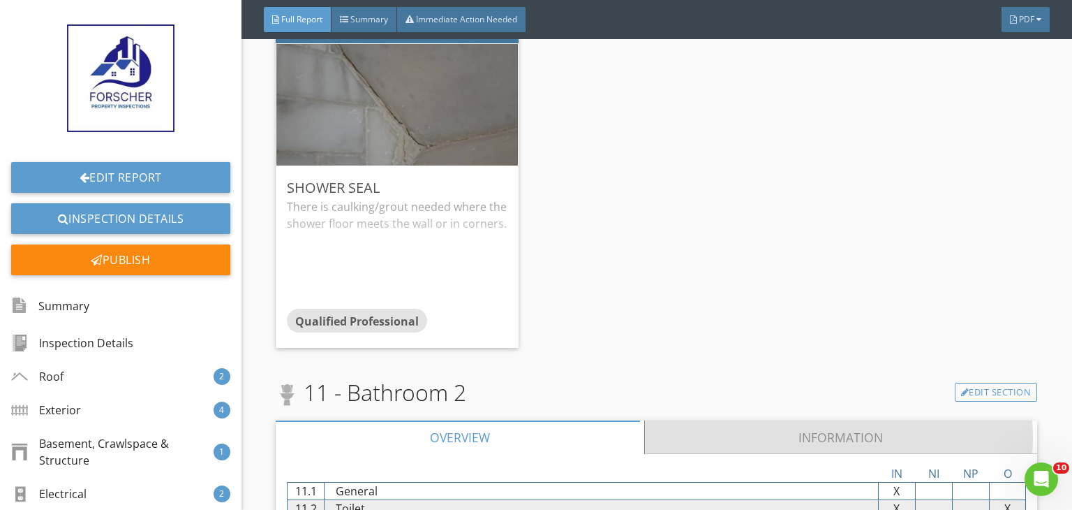
click at [692, 420] on link "Information" at bounding box center [841, 437] width 393 height 34
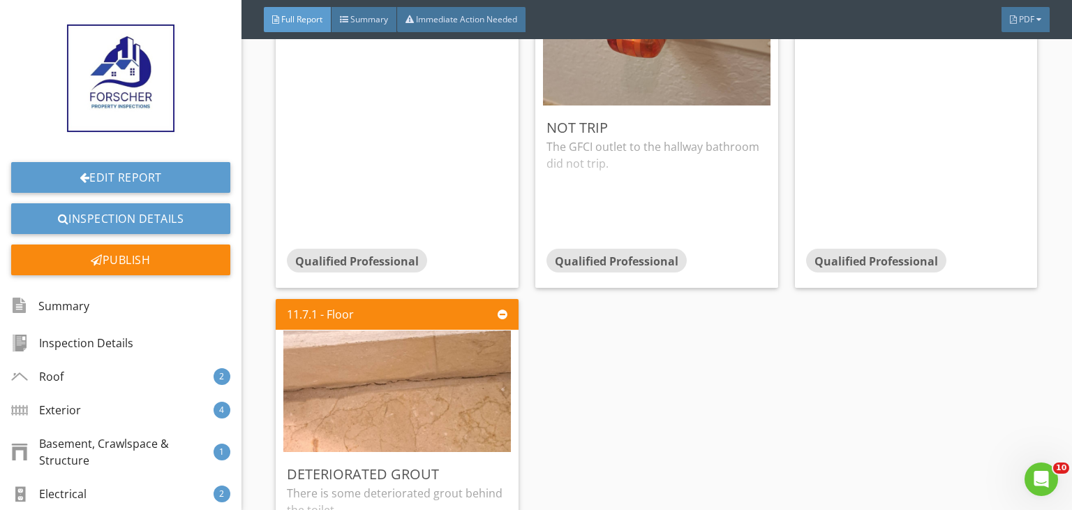
scroll to position [9842, 0]
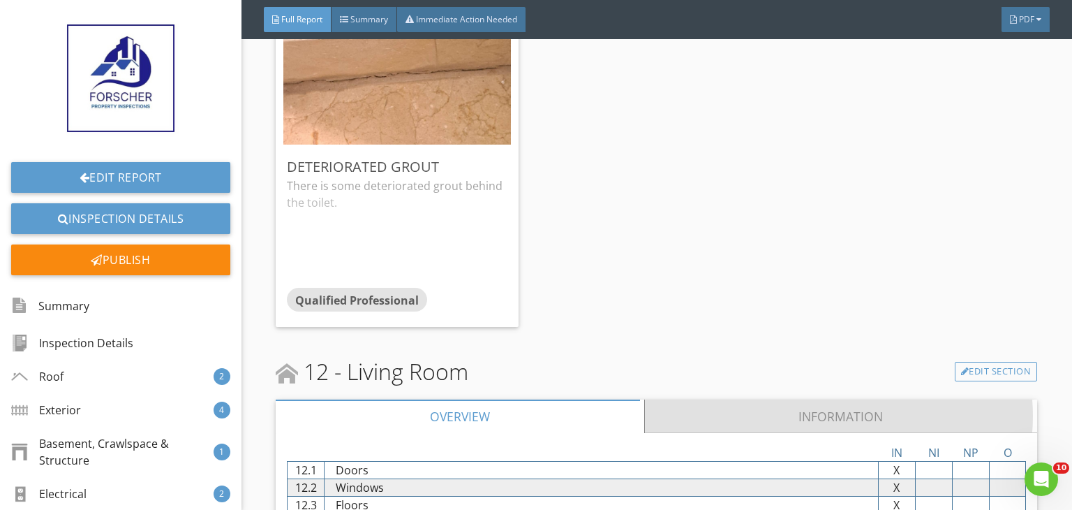
click at [692, 408] on link "Information" at bounding box center [841, 416] width 393 height 34
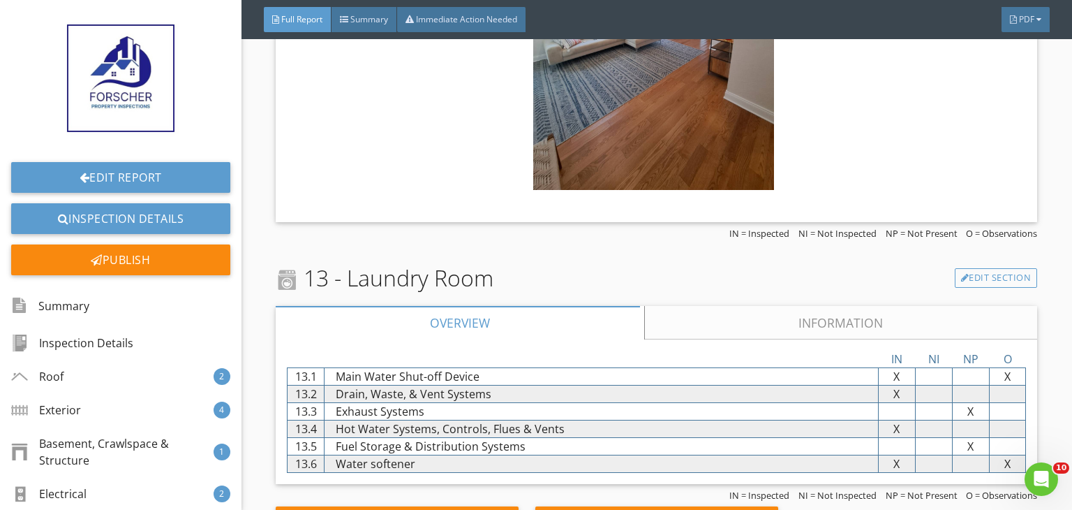
scroll to position [10735, 0]
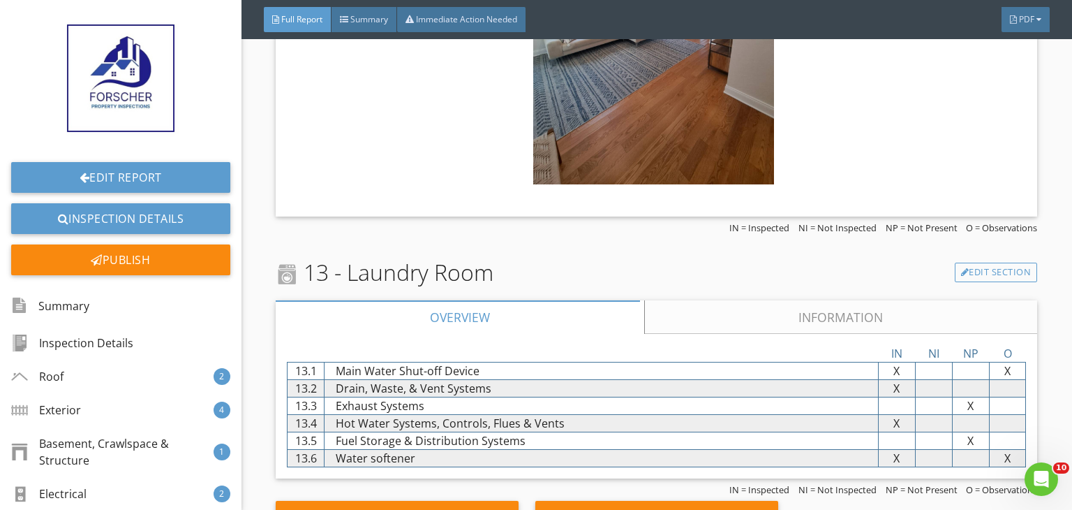
click at [703, 260] on div "13 - Laundry Room Edit Section" at bounding box center [657, 272] width 762 height 34
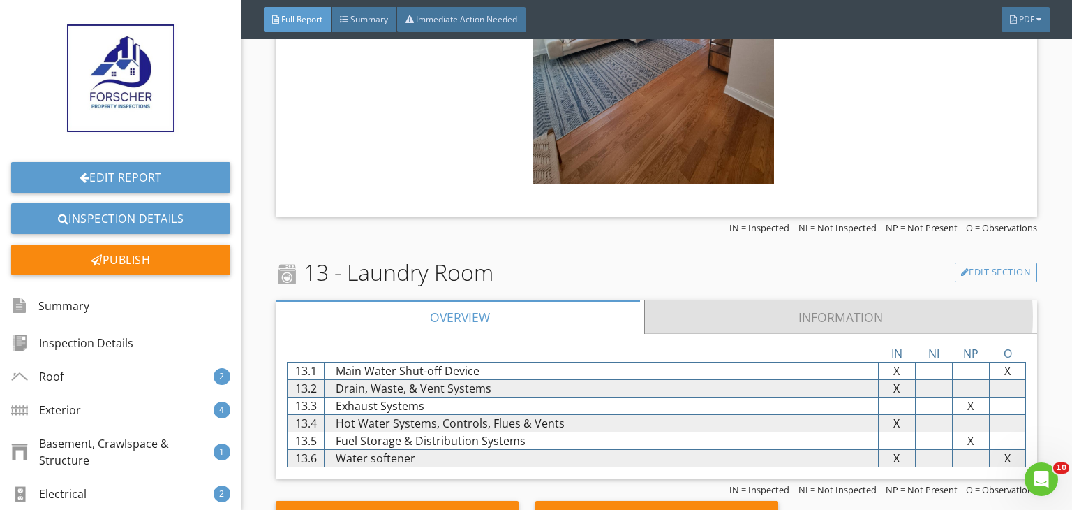
click at [706, 300] on link "Information" at bounding box center [841, 317] width 393 height 34
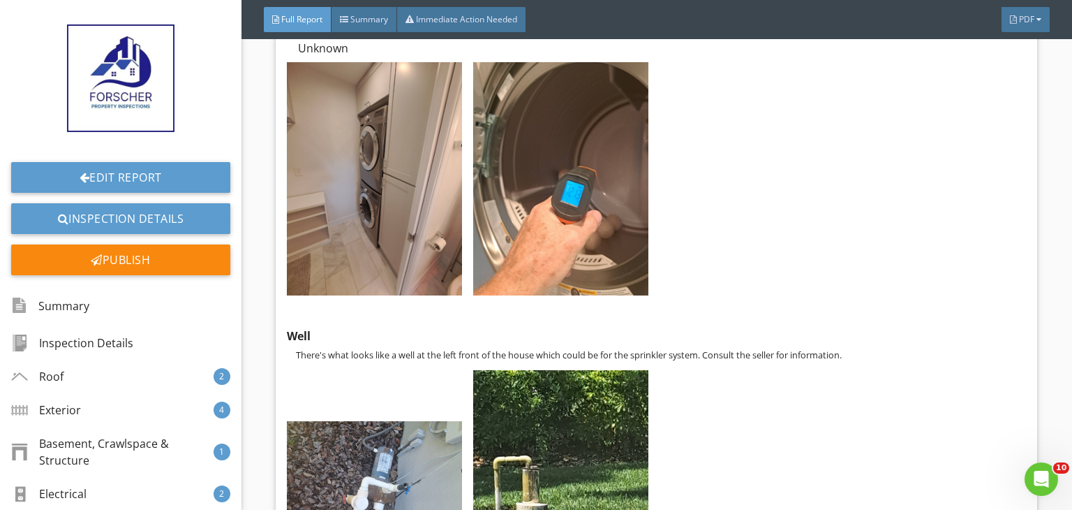
scroll to position [11992, 0]
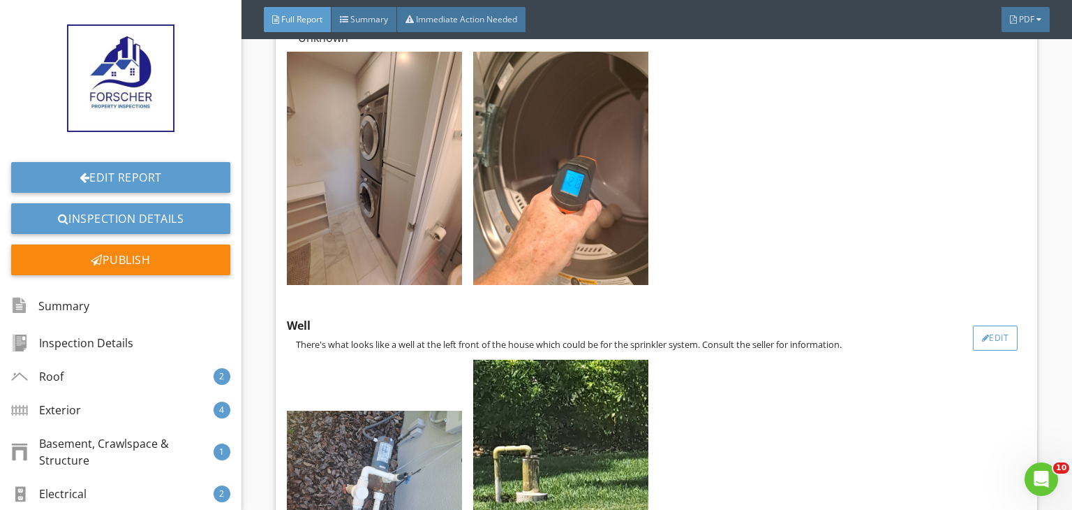
click at [989, 325] on div "Edit" at bounding box center [995, 337] width 45 height 25
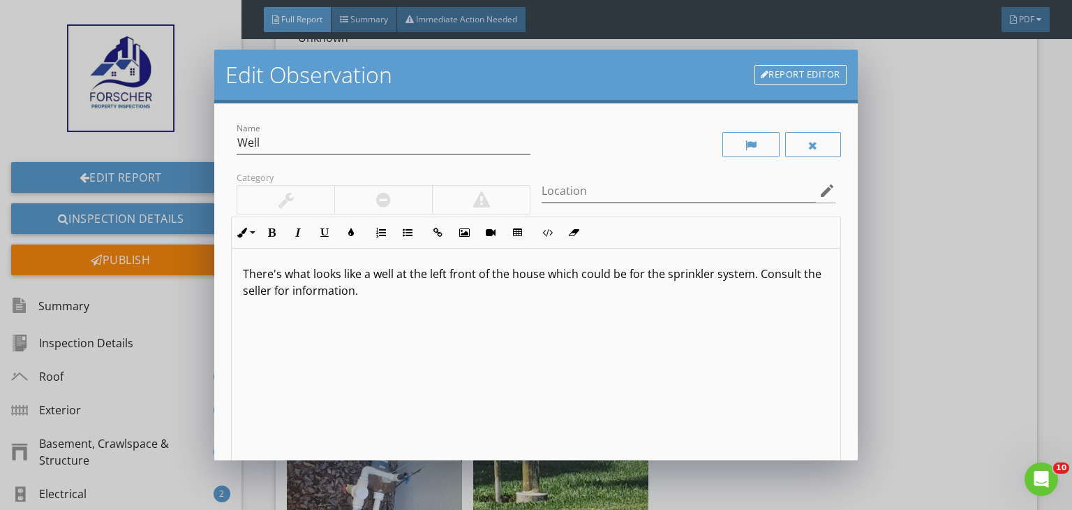
click at [753, 276] on p "There's what looks like a well at the left front of the house which could be fo…" at bounding box center [536, 282] width 586 height 34
click at [283, 286] on p "There's what looks like a well at the left front of the house which could be fo…" at bounding box center [536, 282] width 586 height 34
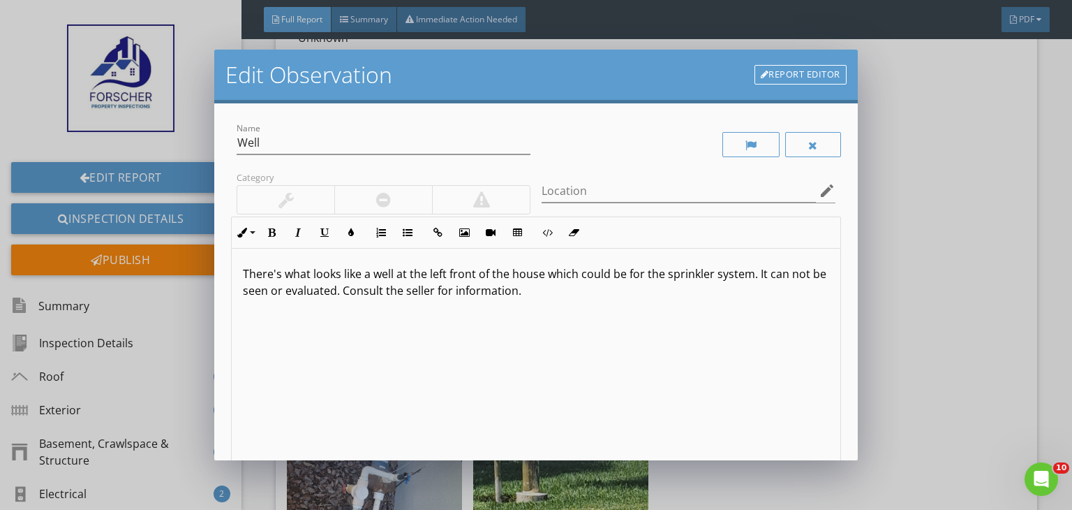
type textarea "<p>There's what looks like a well at the left front of the house which could be…"
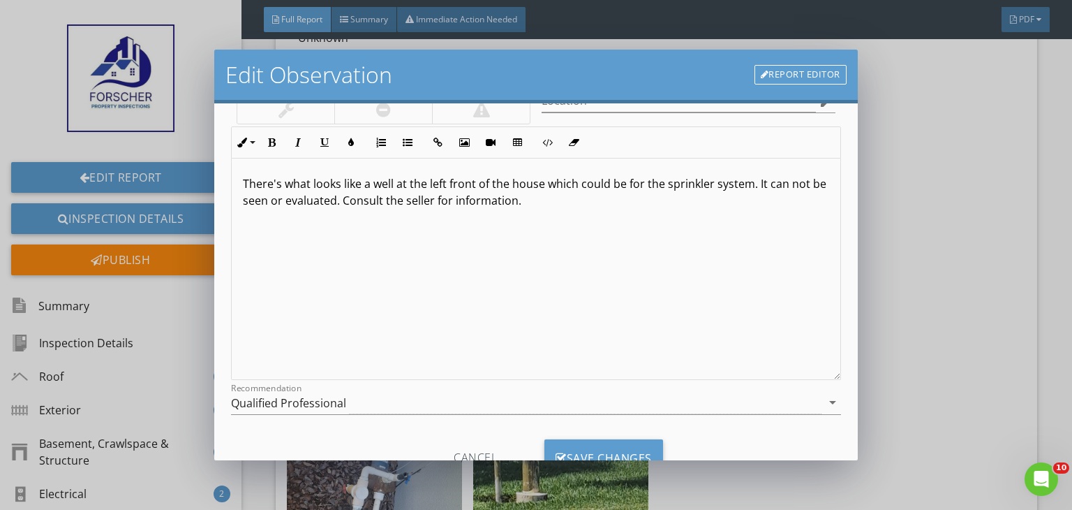
scroll to position [106, 0]
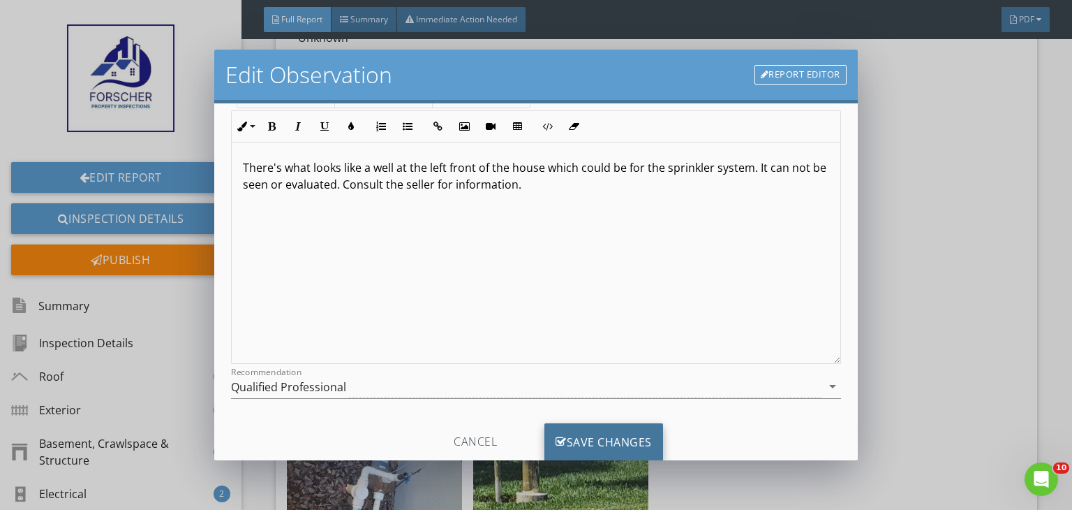
click at [616, 438] on div "Save Changes" at bounding box center [603, 442] width 119 height 38
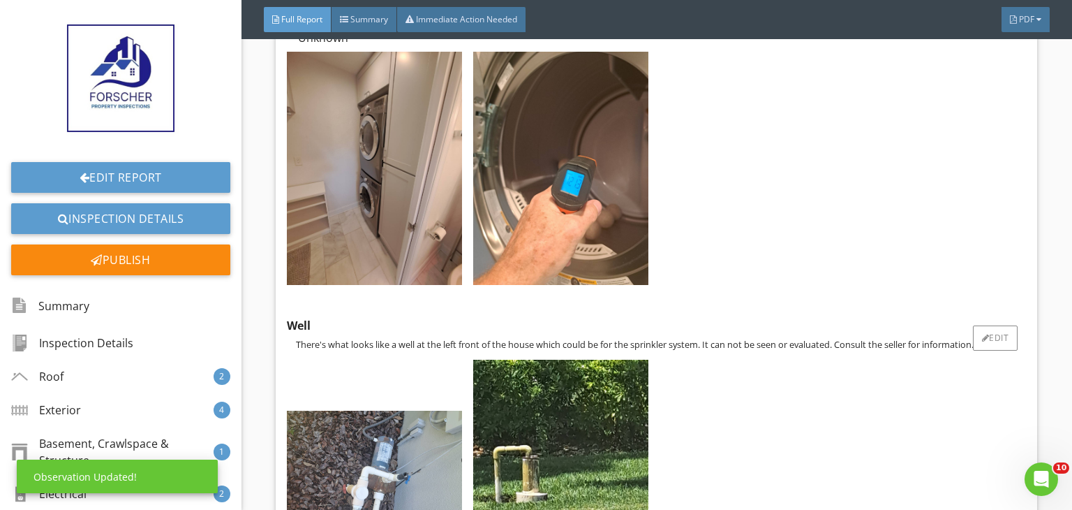
click at [720, 423] on div at bounding box center [653, 478] width 745 height 248
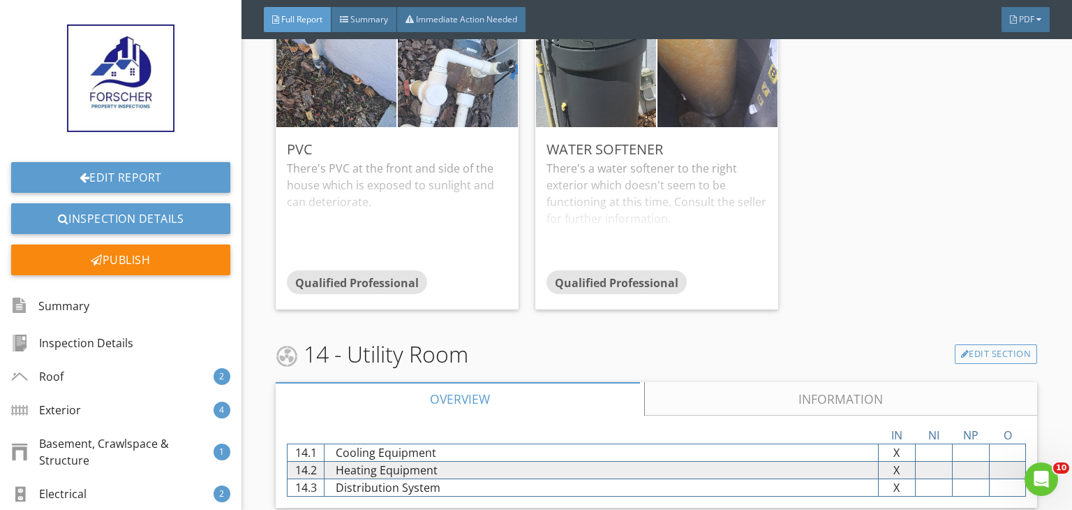
scroll to position [13081, 0]
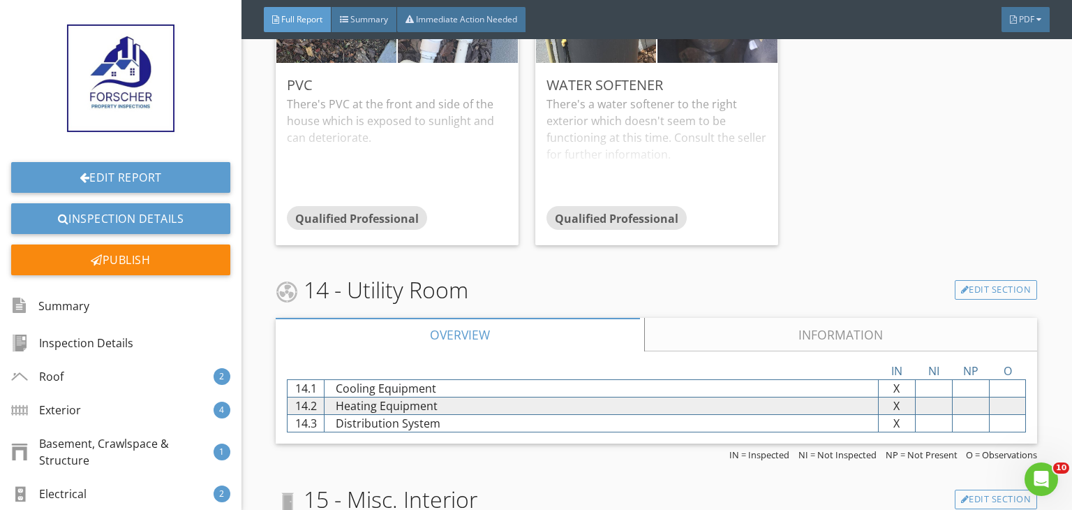
click at [715, 318] on link "Information" at bounding box center [841, 335] width 393 height 34
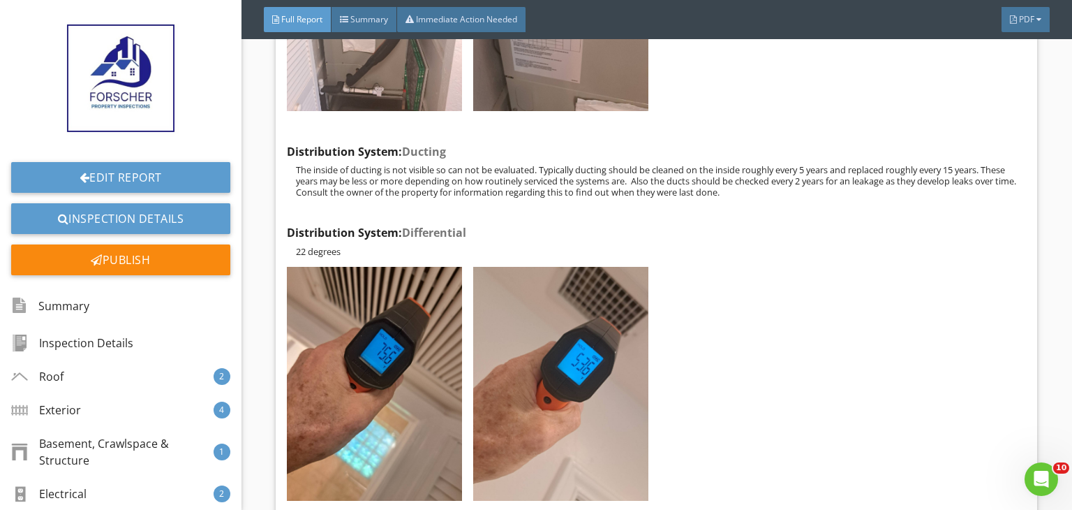
scroll to position [14197, 0]
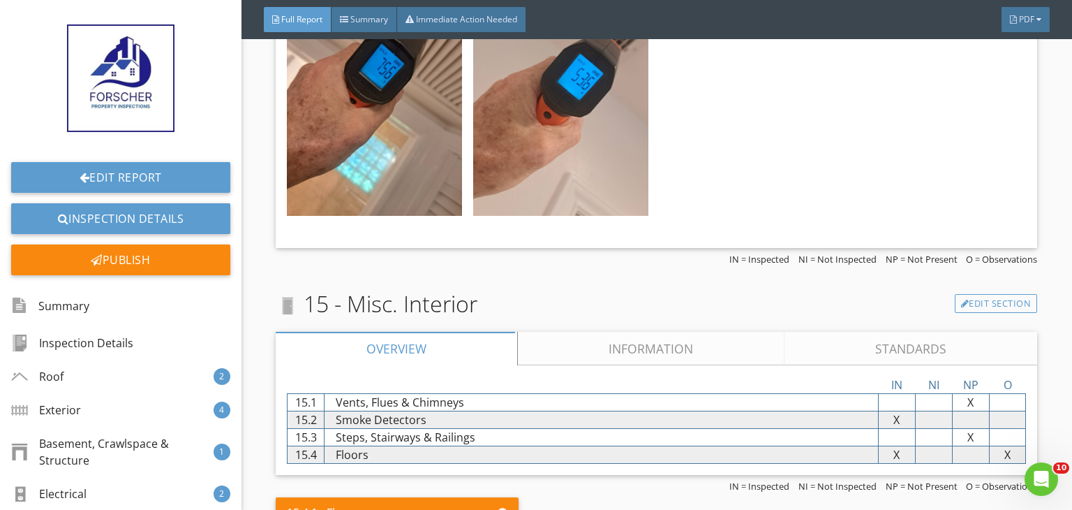
click at [715, 332] on link "Information" at bounding box center [651, 349] width 267 height 34
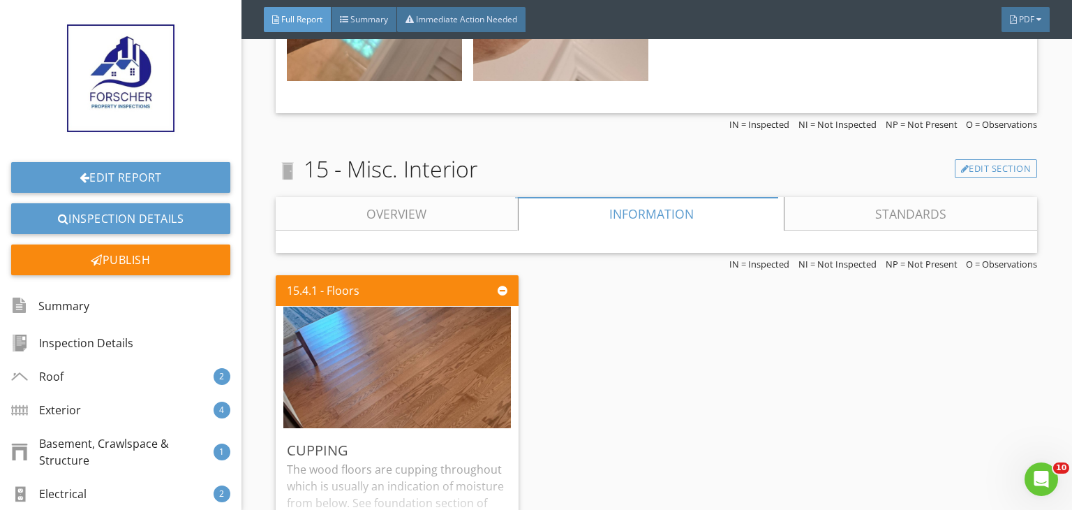
scroll to position [14588, 0]
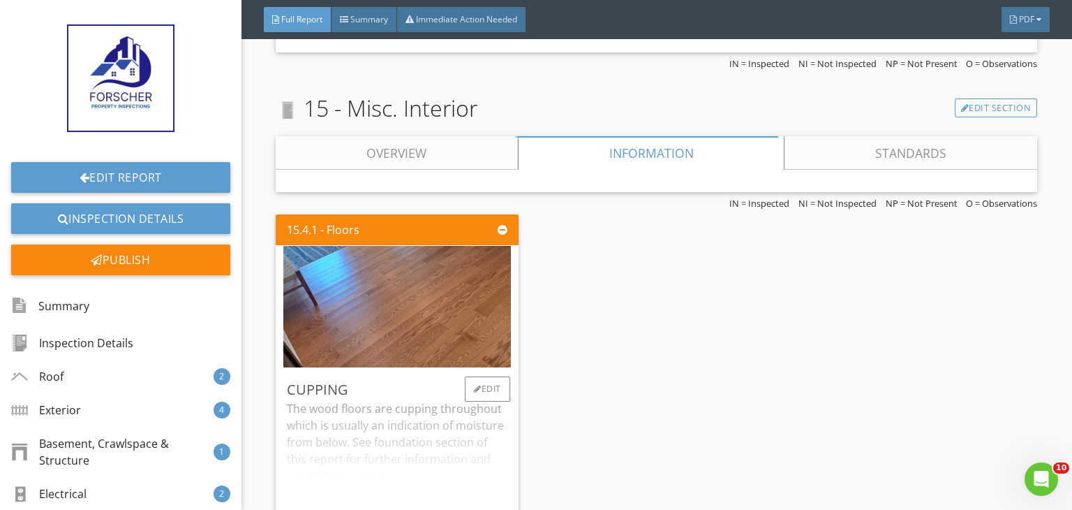
click at [487, 445] on div "The wood floors are cupping throughout which is usually an indication of moistu…" at bounding box center [397, 455] width 221 height 110
click at [612, 429] on div "15.4.1 - Floors Cupping The wood floors are cupping throughout which is usually…" at bounding box center [657, 394] width 762 height 371
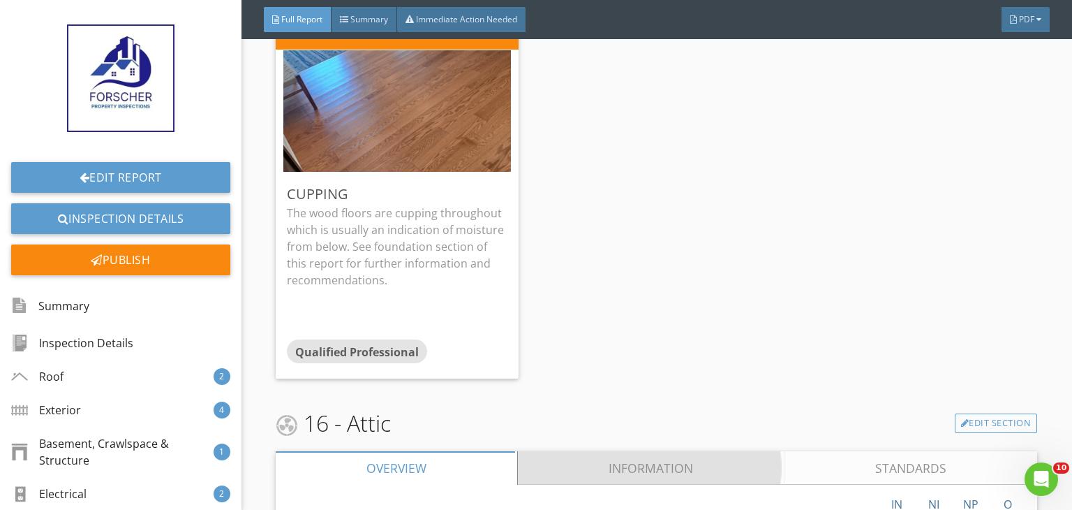
click at [612, 451] on link "Information" at bounding box center [651, 468] width 267 height 34
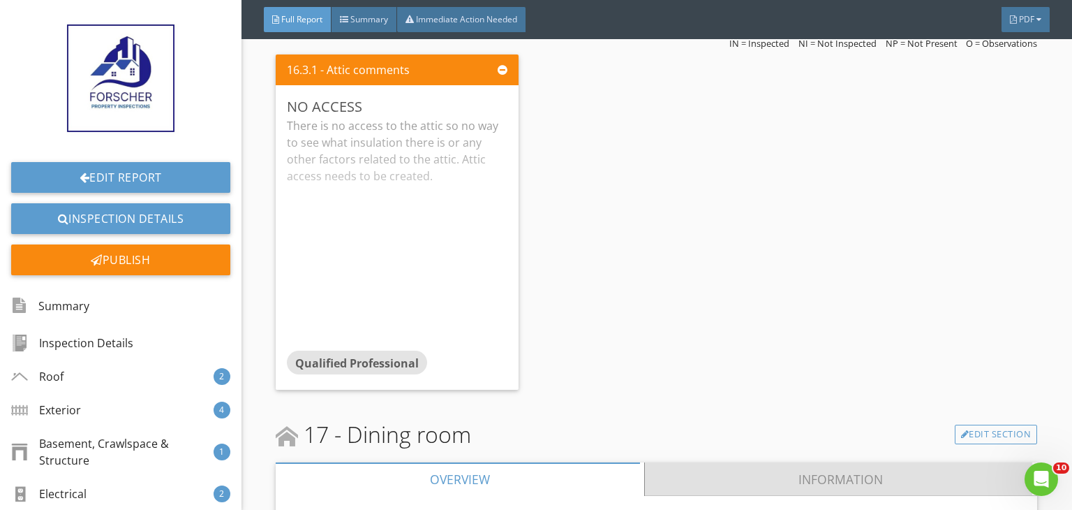
click at [660, 462] on link "Information" at bounding box center [841, 479] width 393 height 34
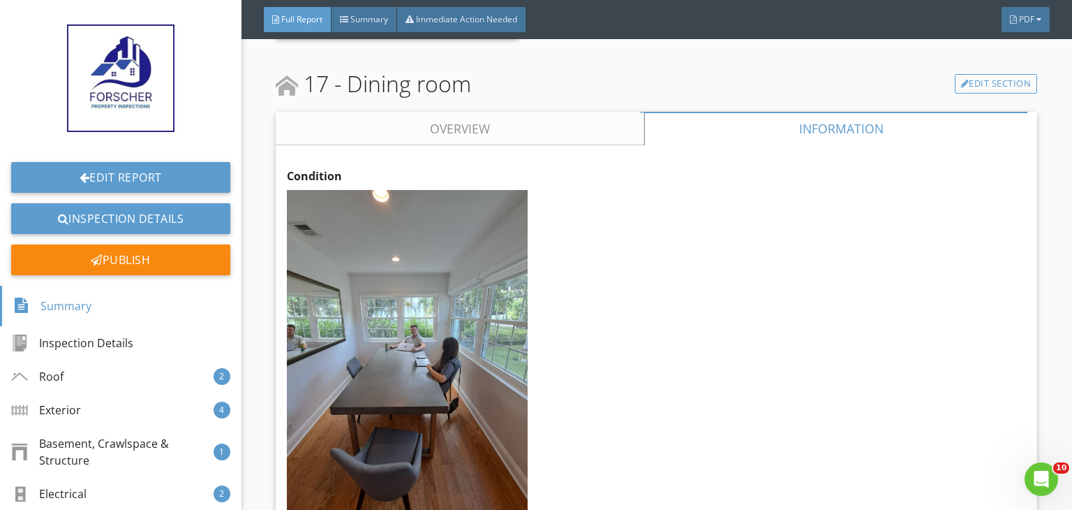
scroll to position [15697, 0]
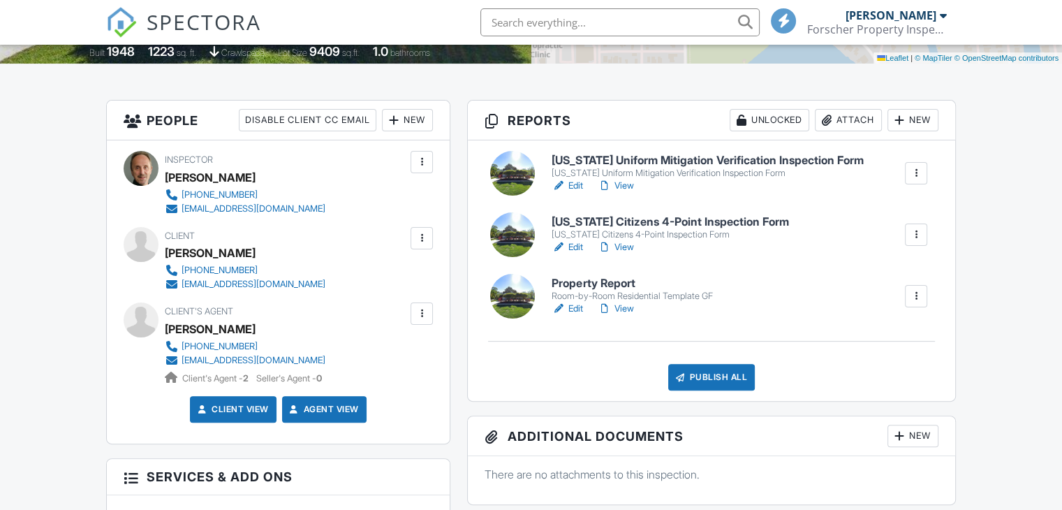
click at [628, 250] on link "View" at bounding box center [615, 247] width 36 height 14
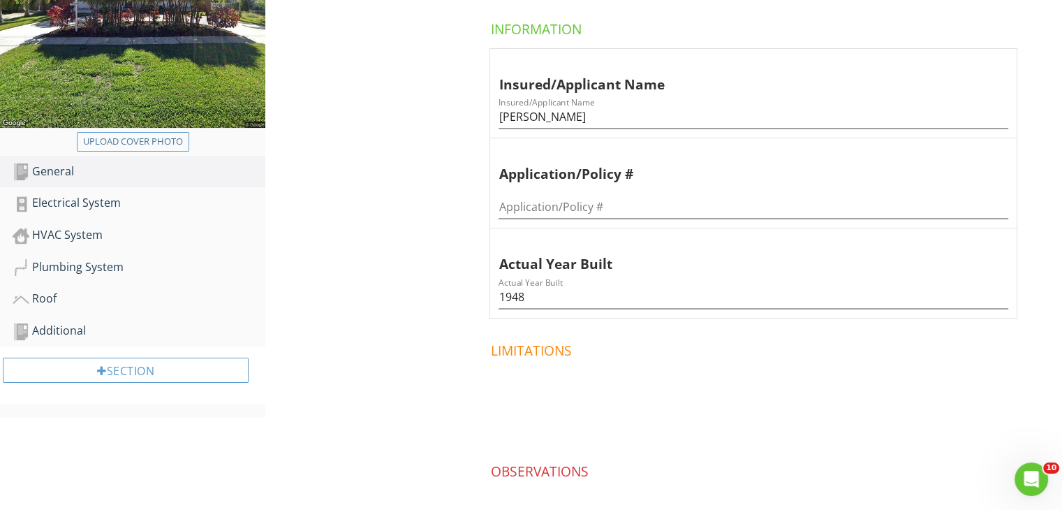
scroll to position [280, 0]
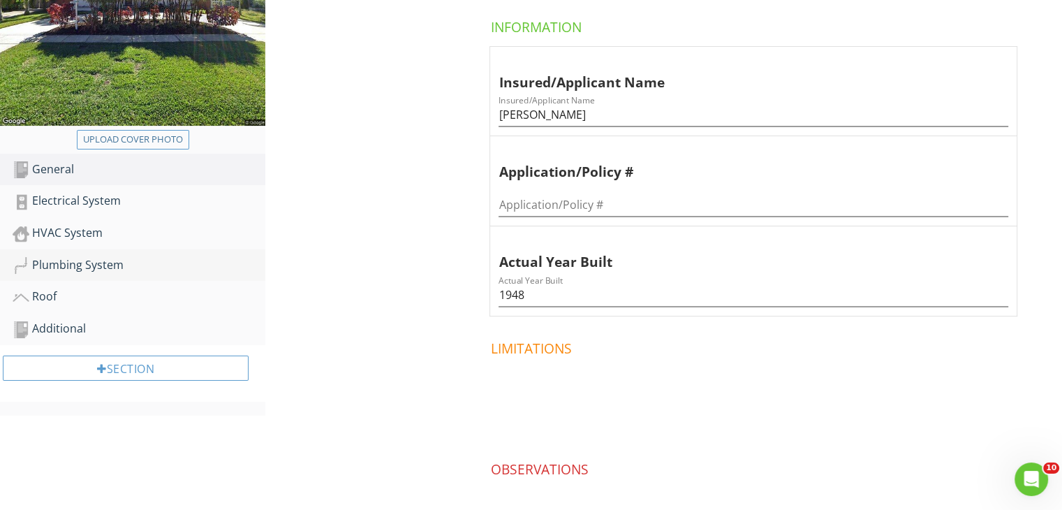
click at [107, 268] on div "Plumbing System" at bounding box center [139, 265] width 253 height 18
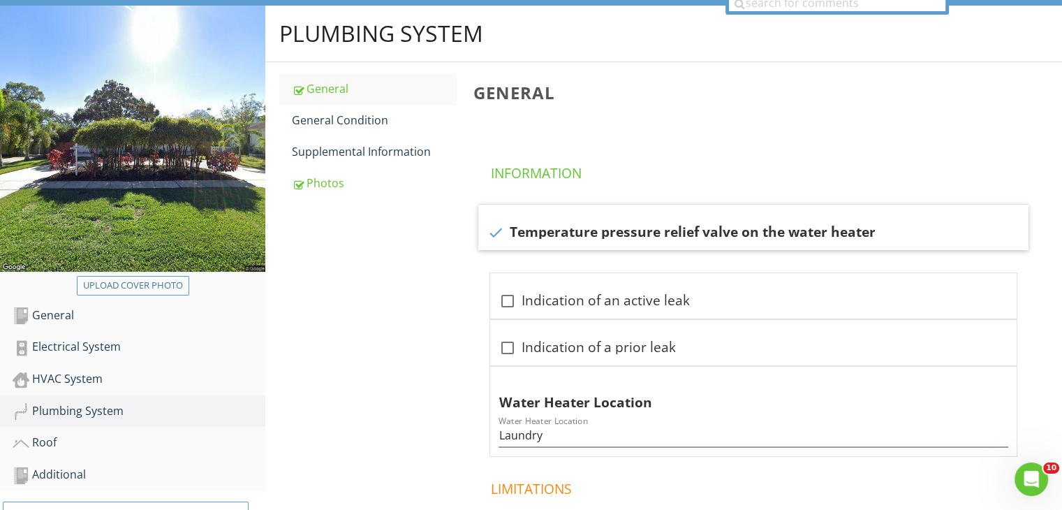
scroll to position [131, 0]
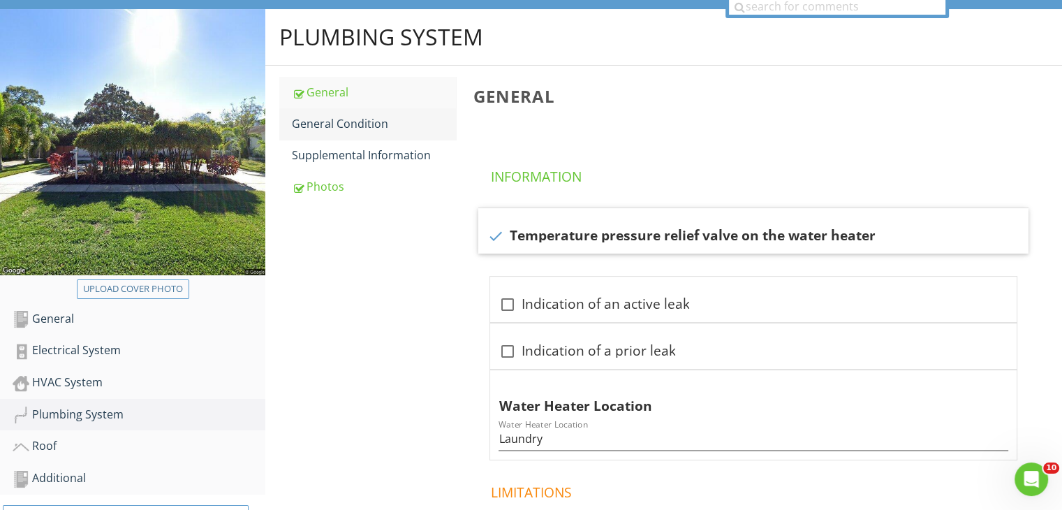
click at [369, 126] on div "General Condition" at bounding box center [374, 123] width 164 height 17
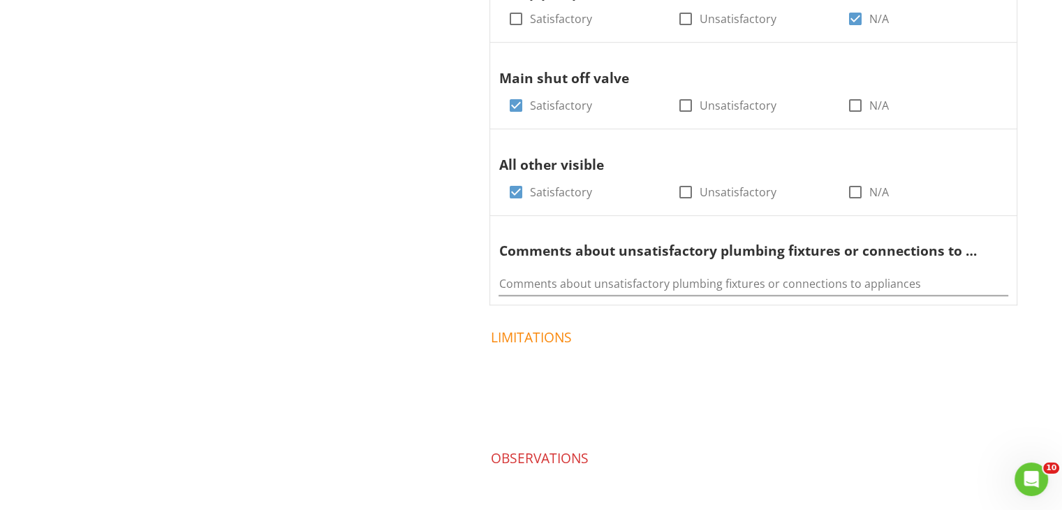
scroll to position [965, 0]
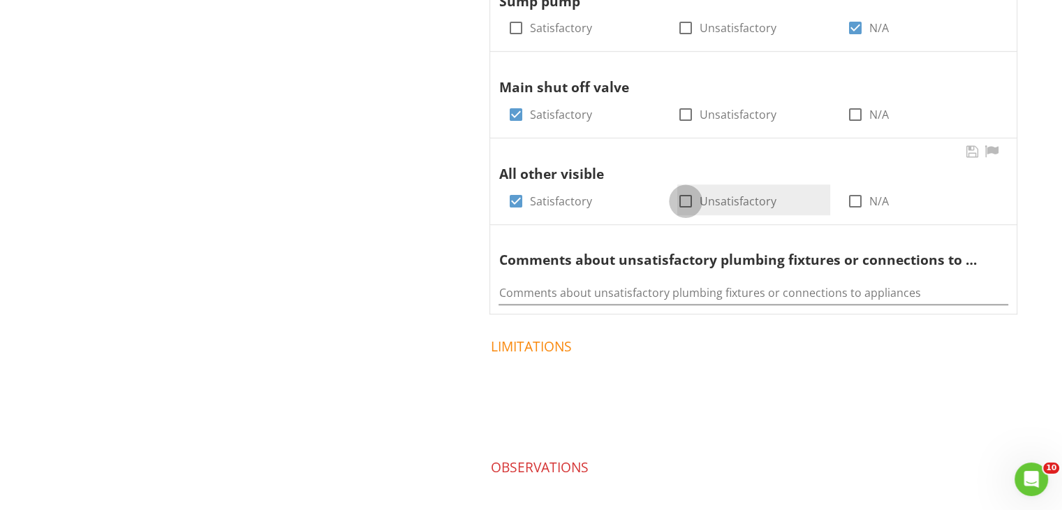
click at [685, 205] on div at bounding box center [686, 201] width 24 height 24
checkbox input "true"
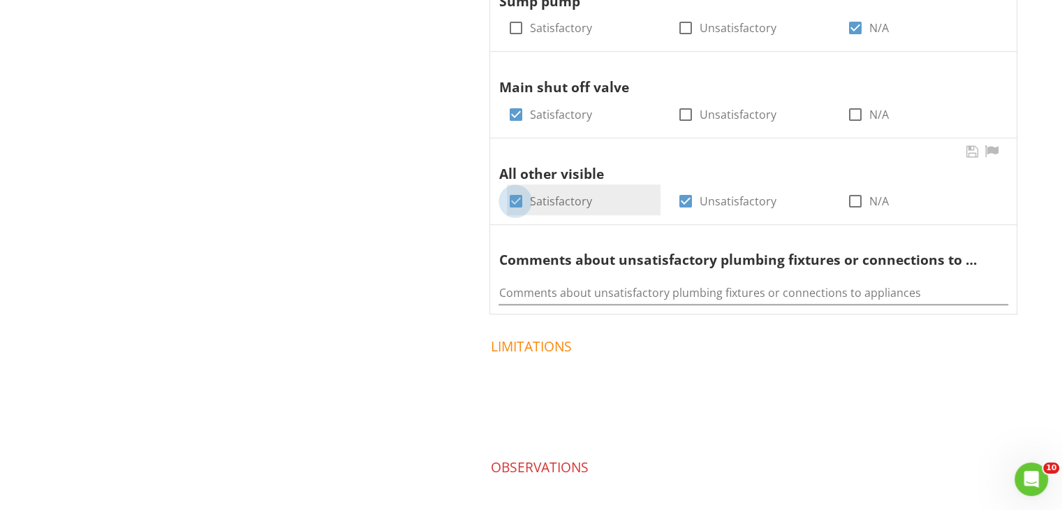
click at [511, 201] on div at bounding box center [515, 201] width 24 height 24
checkbox input "false"
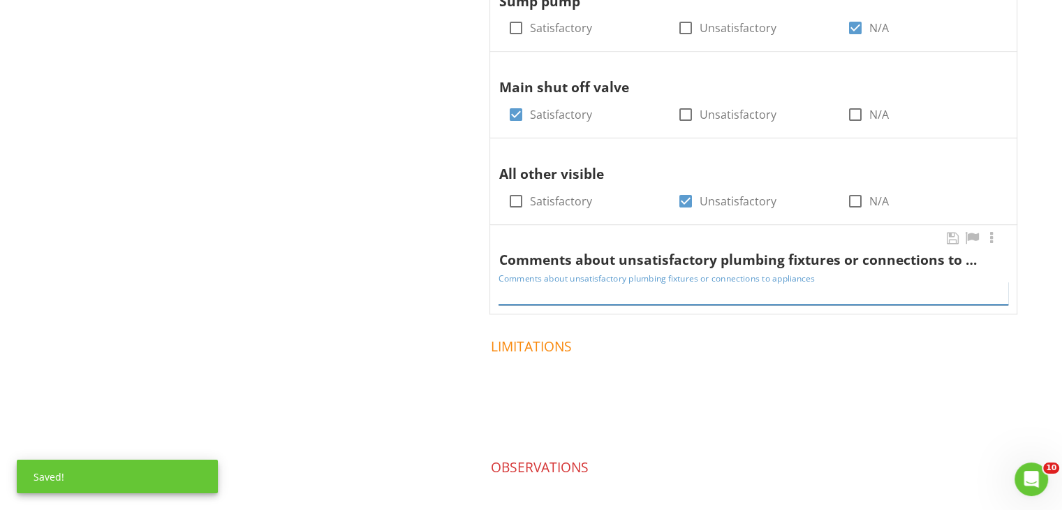
click at [532, 288] on input "Comments about unsatisfactory plumbing fixtures or connections to appliances" at bounding box center [753, 292] width 510 height 23
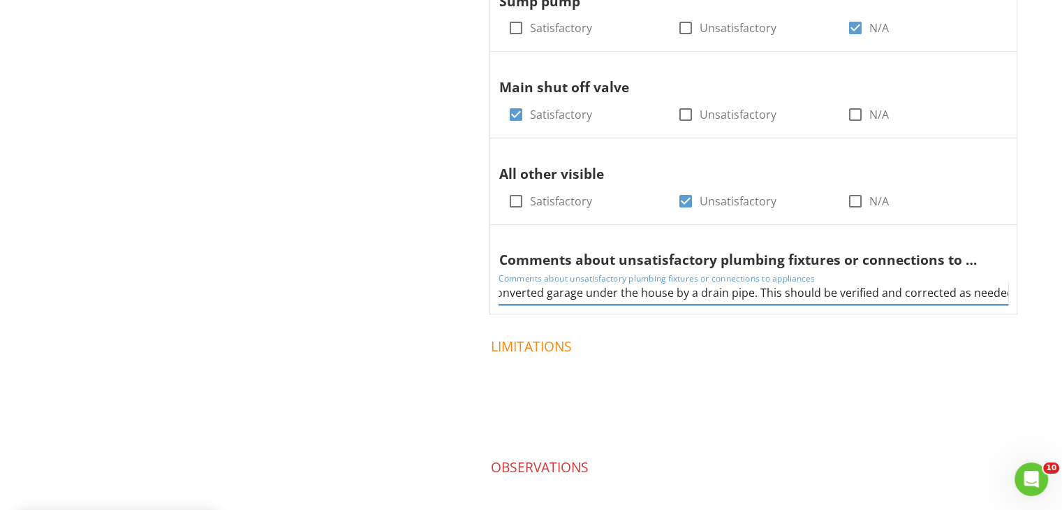
scroll to position [0, 0]
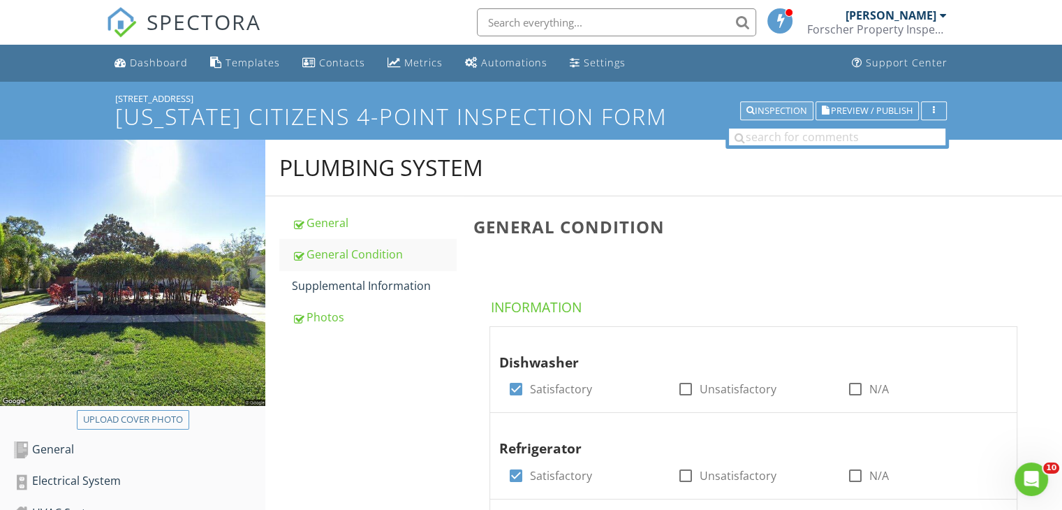
type input "There appears to be a leak in noted in the converted garage under the house by …"
click at [785, 111] on div "Inspection" at bounding box center [776, 111] width 61 height 10
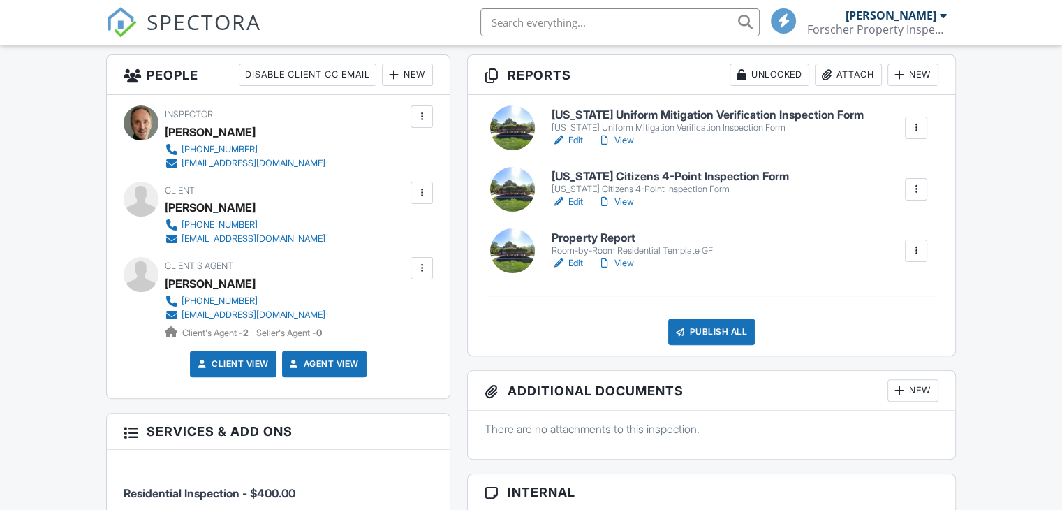
click at [625, 199] on link "View" at bounding box center [615, 202] width 36 height 14
click at [627, 138] on link "View" at bounding box center [615, 140] width 36 height 14
click at [628, 195] on link "View" at bounding box center [615, 202] width 36 height 14
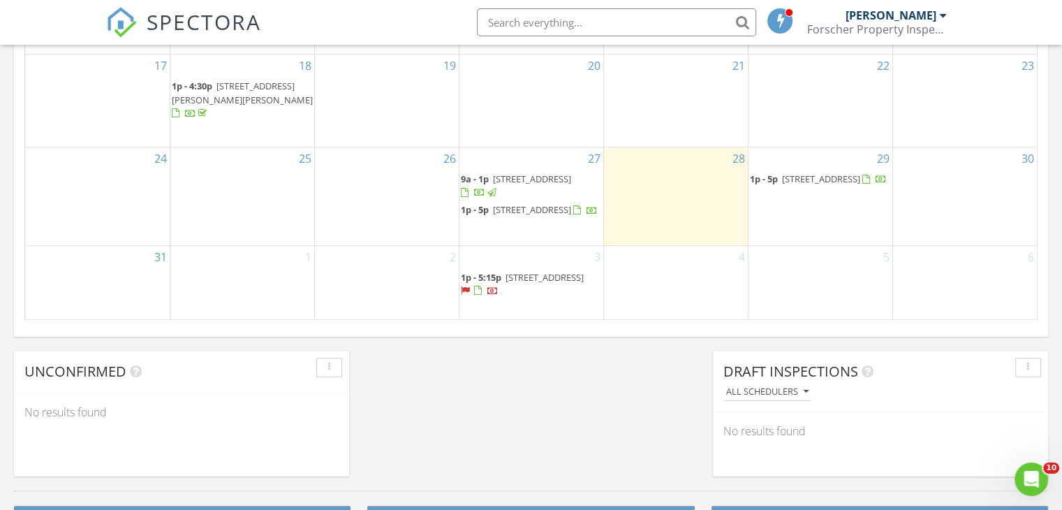
scroll to position [1135, 0]
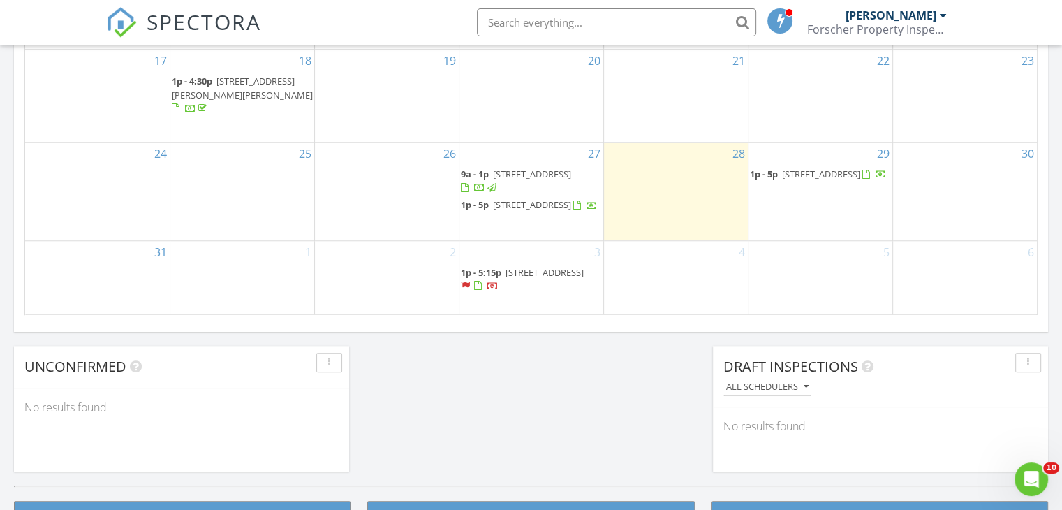
click at [543, 198] on span "[STREET_ADDRESS]" at bounding box center [532, 204] width 78 height 13
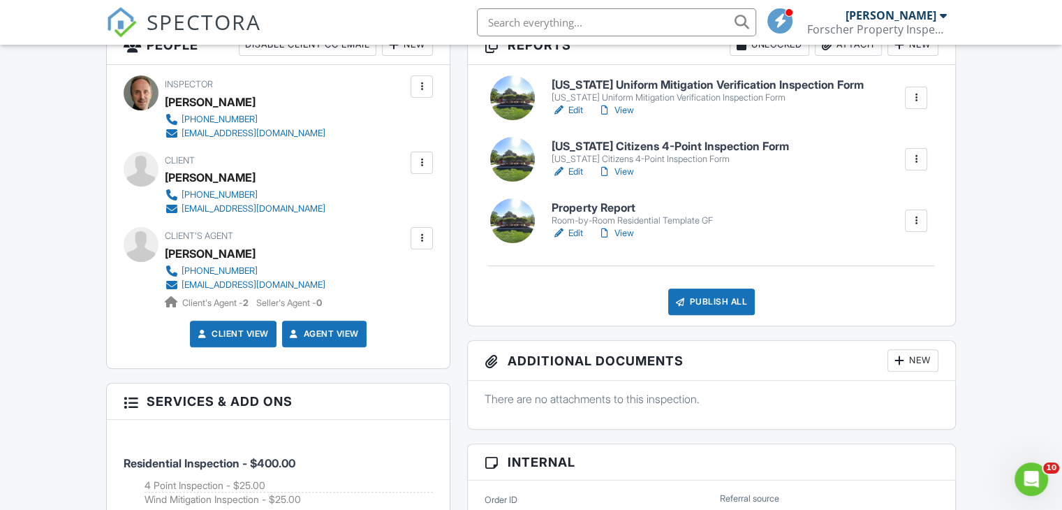
click at [647, 144] on h6 "[US_STATE] Citizens 4-Point Inspection Form" at bounding box center [669, 146] width 237 height 13
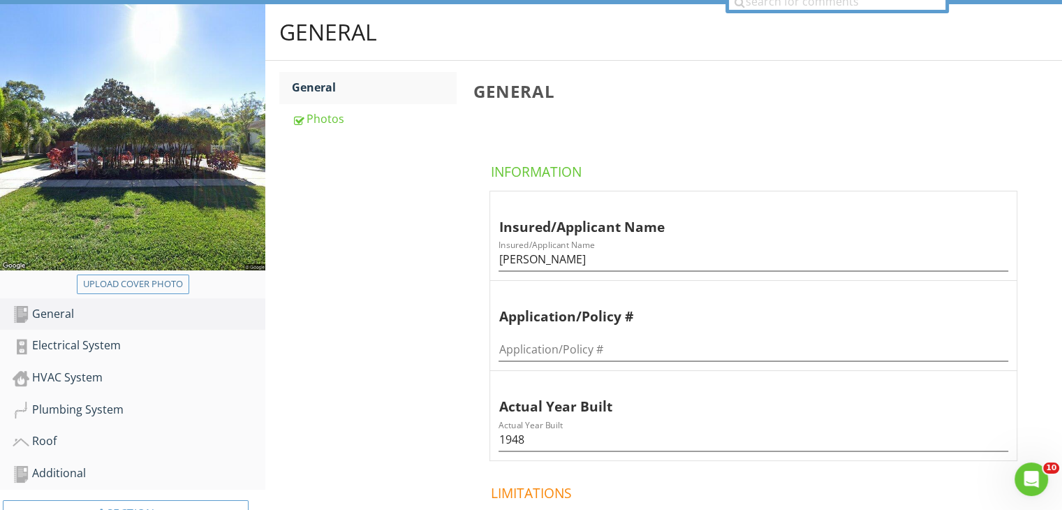
scroll to position [158, 0]
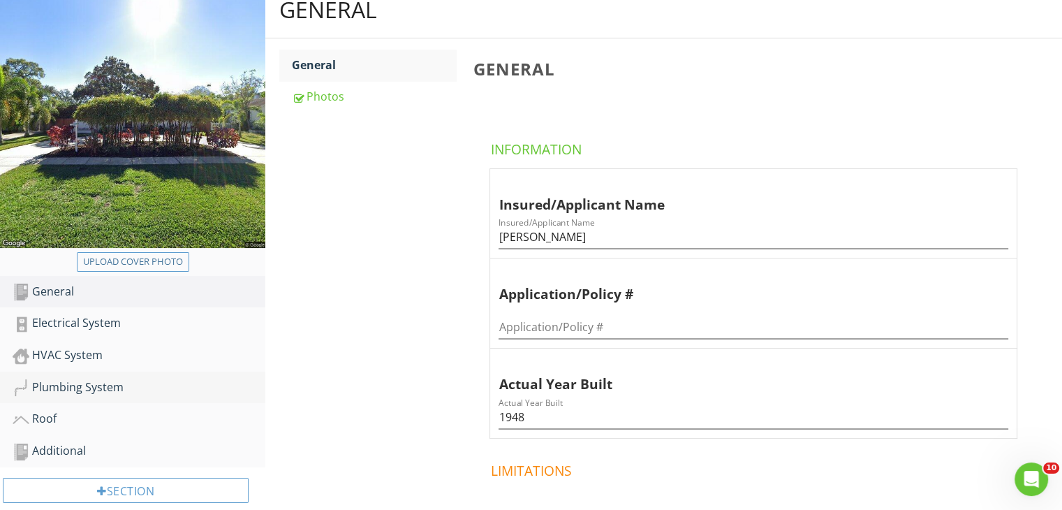
click at [103, 389] on div "Plumbing System" at bounding box center [139, 387] width 253 height 18
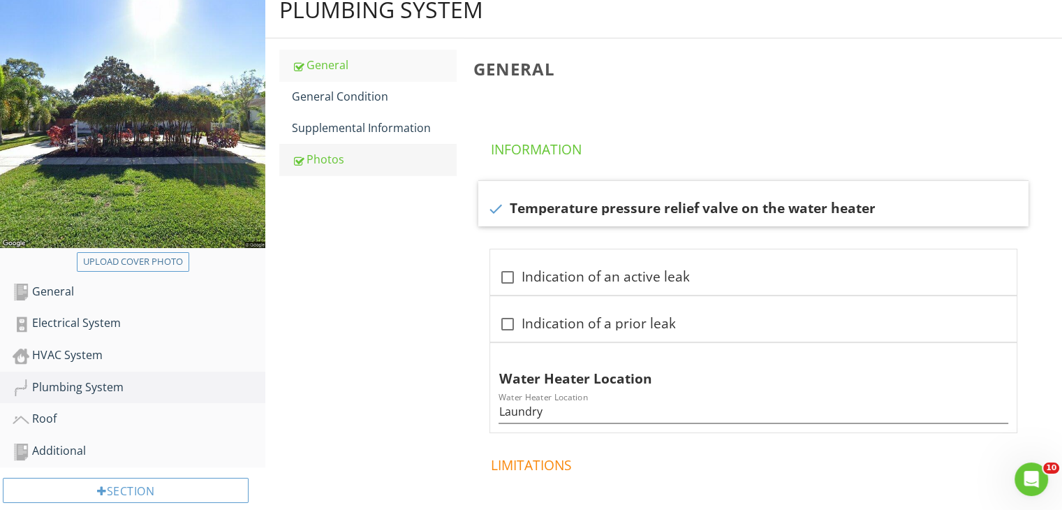
click at [313, 155] on div "Photos" at bounding box center [374, 159] width 164 height 17
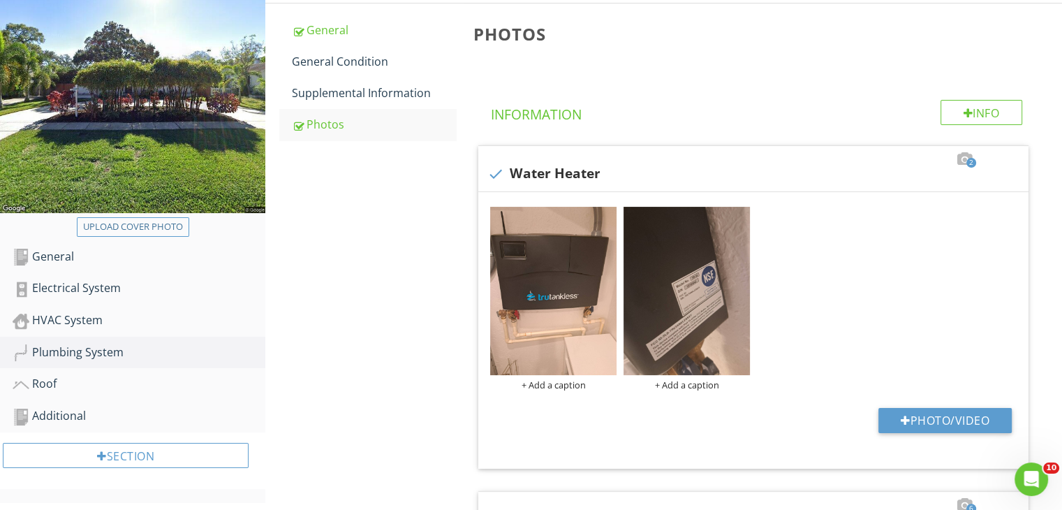
scroll to position [187, 0]
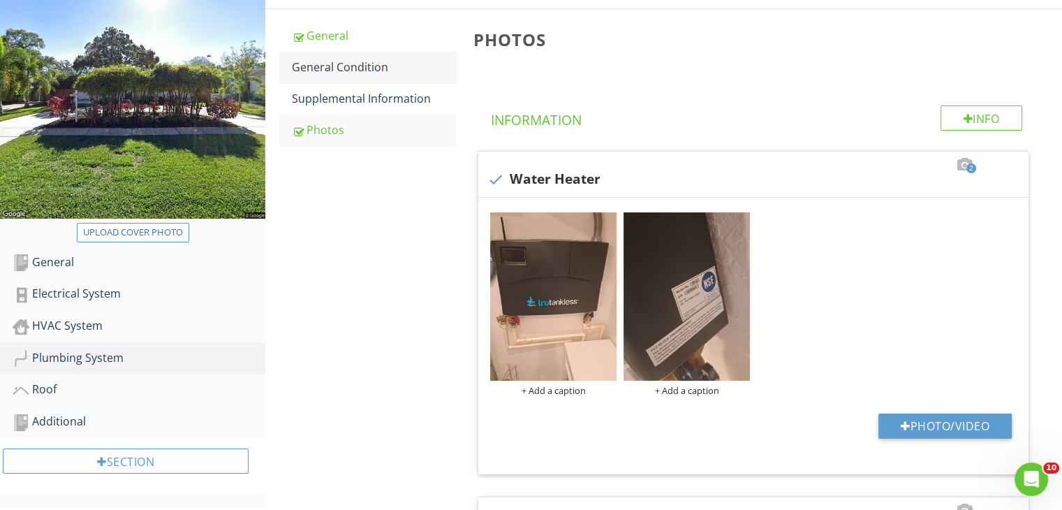
click at [355, 70] on div "General Condition" at bounding box center [374, 67] width 164 height 17
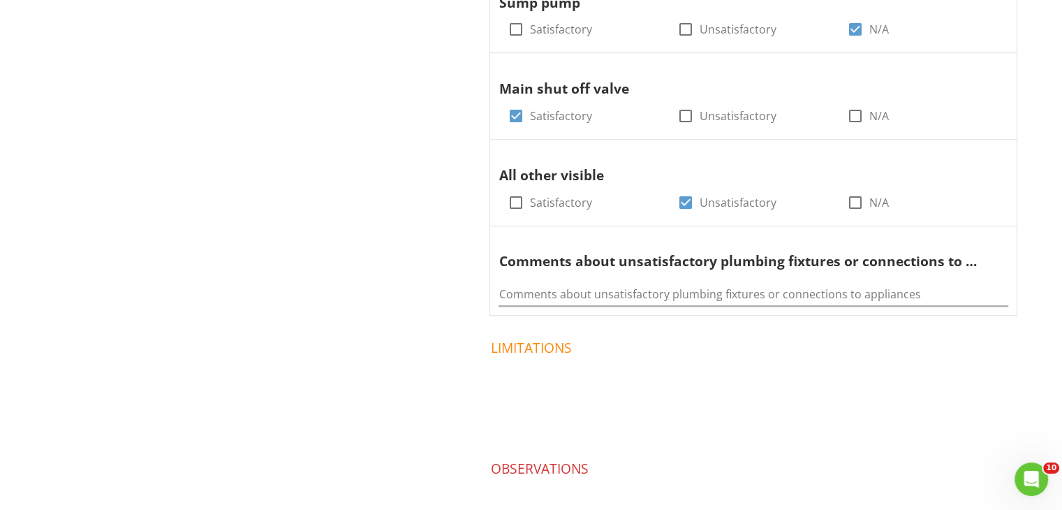
scroll to position [974, 0]
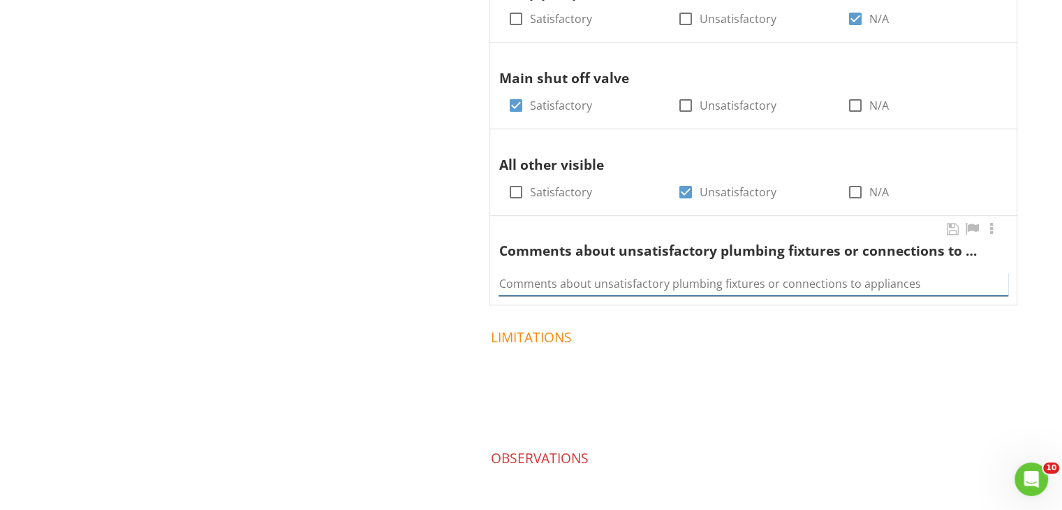
click at [645, 285] on input "Comments about unsatisfactory plumbing fixtures or connections to appliances" at bounding box center [753, 283] width 510 height 23
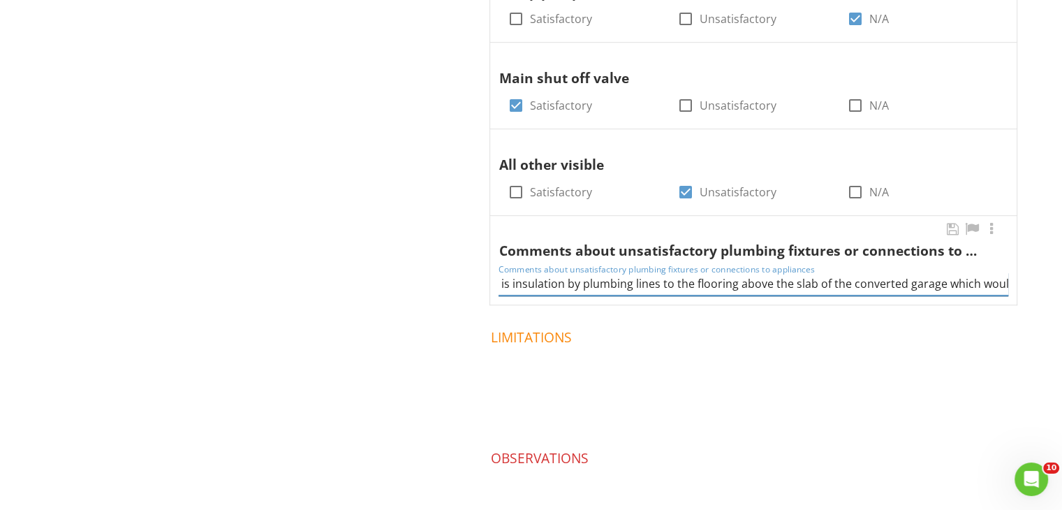
scroll to position [0, 0]
type input "There is insulation by plumbing lines to the flooring above the slab of the con…"
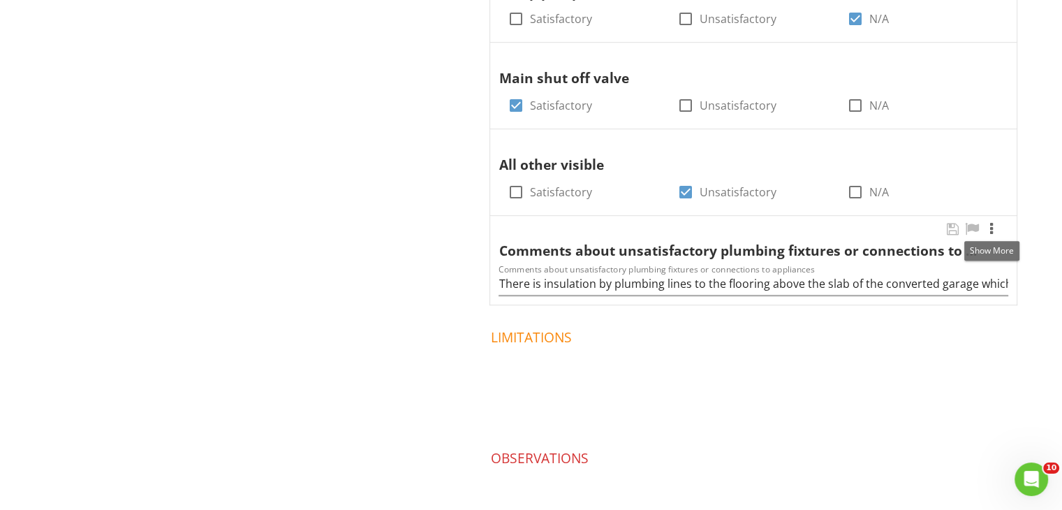
click at [991, 225] on div at bounding box center [991, 229] width 17 height 14
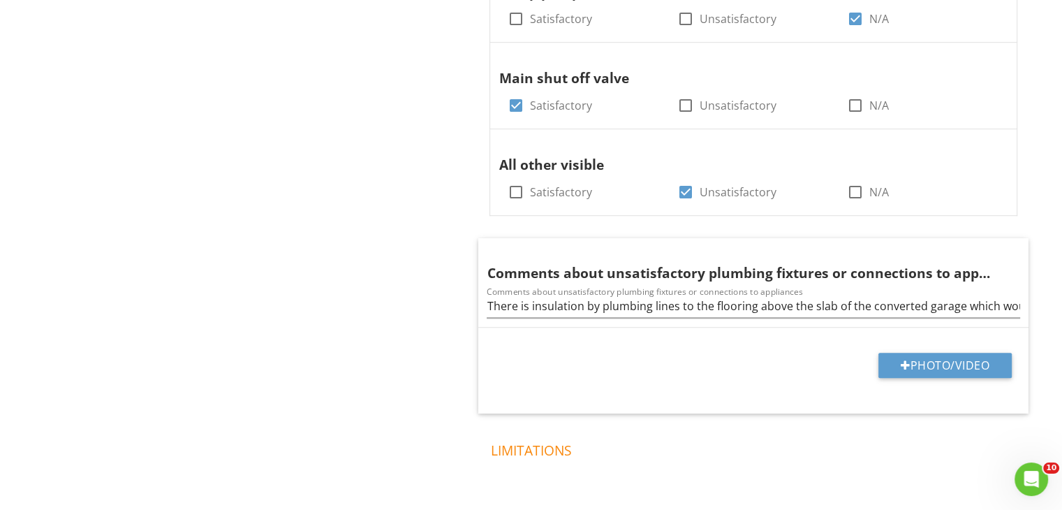
click at [1000, 251] on div at bounding box center [1003, 251] width 17 height 14
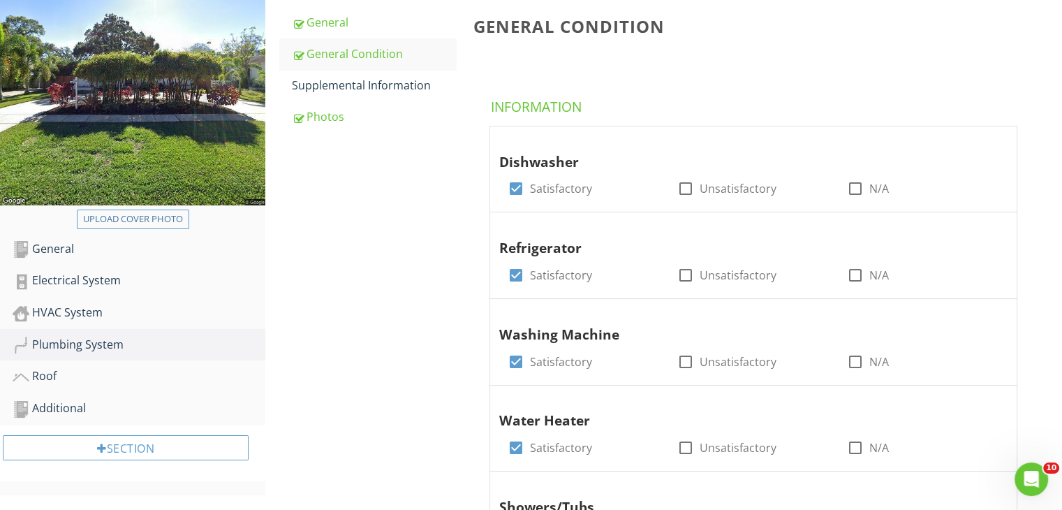
scroll to position [198, 0]
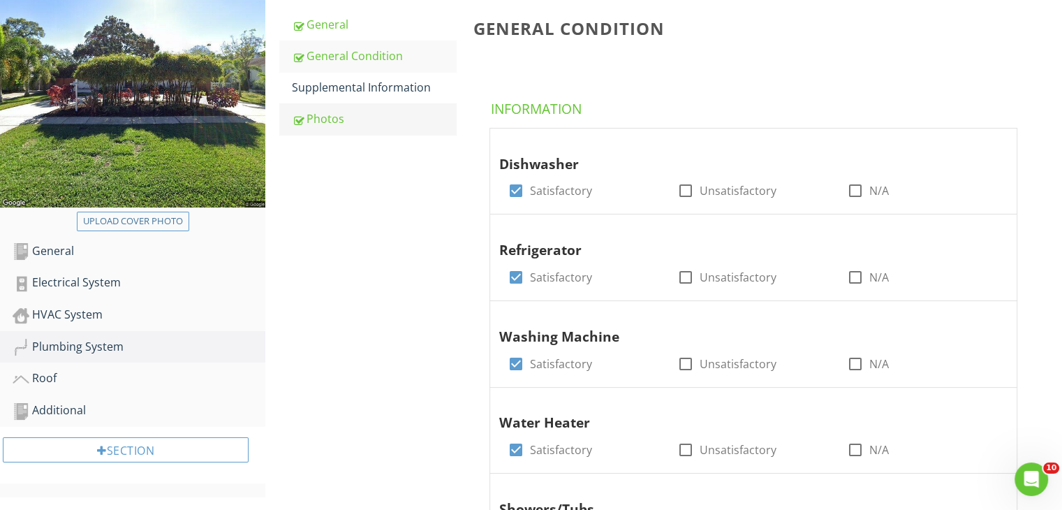
click at [334, 121] on div "Photos" at bounding box center [374, 118] width 164 height 17
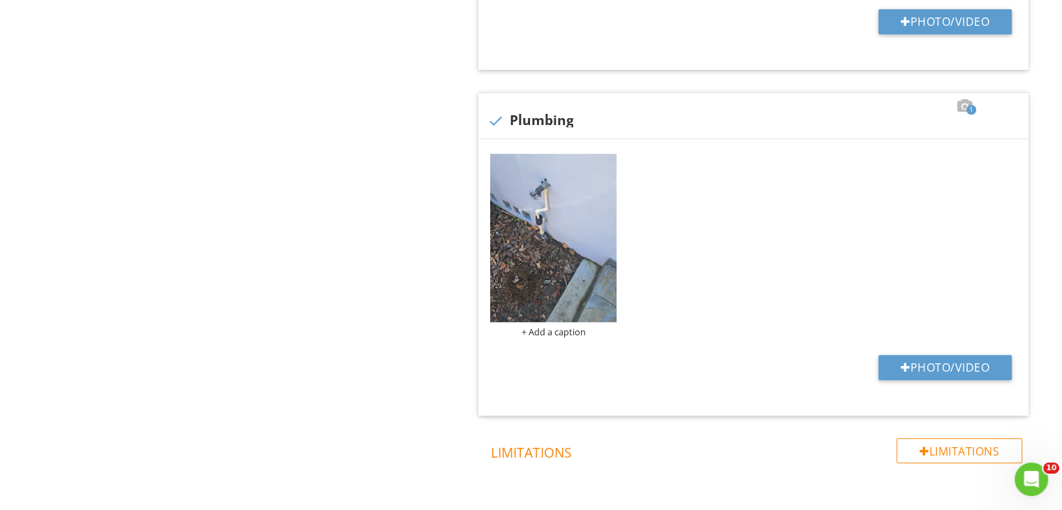
scroll to position [1150, 0]
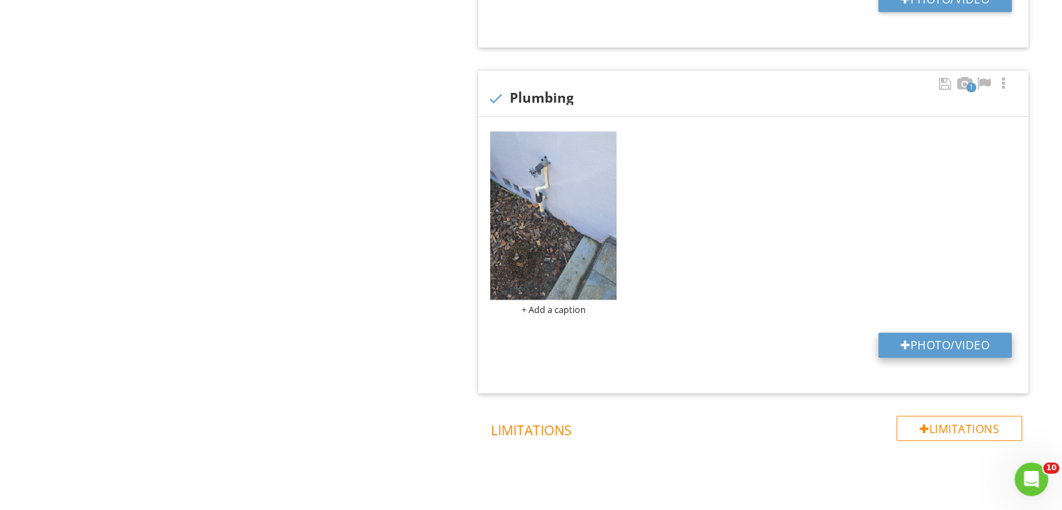
click at [944, 350] on button "Photo/Video" at bounding box center [944, 344] width 133 height 25
type input "C:\fakepath\1.png"
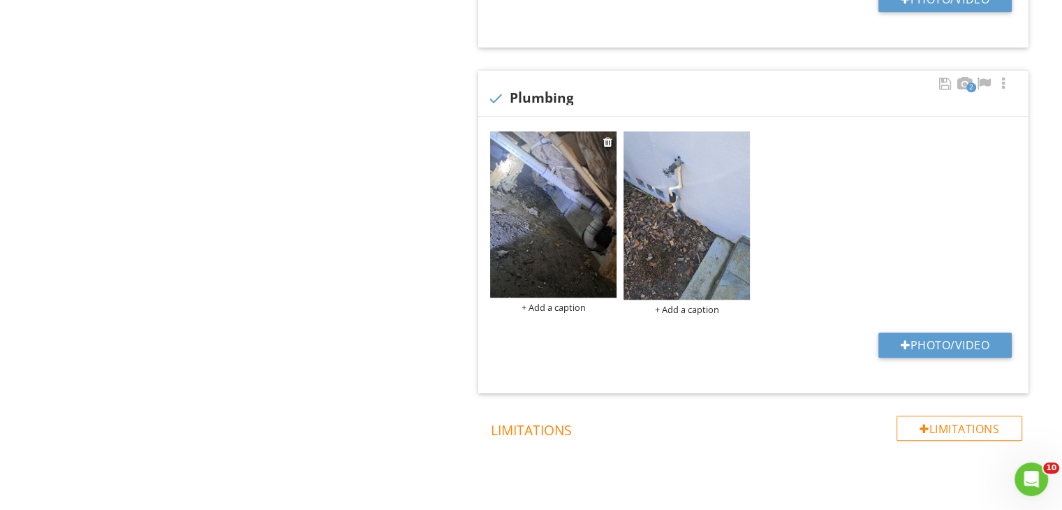
click at [548, 254] on img at bounding box center [553, 214] width 126 height 166
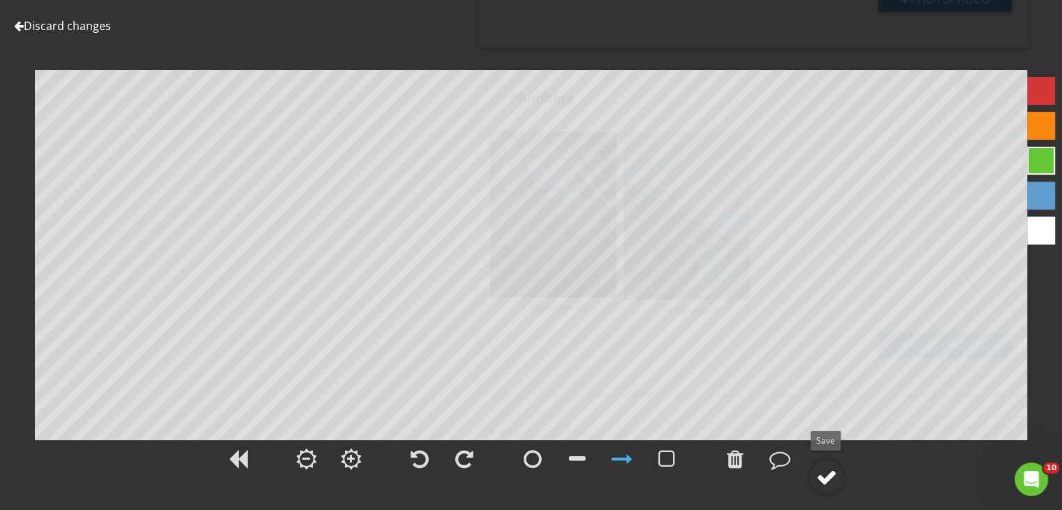
click at [824, 473] on div at bounding box center [826, 476] width 21 height 21
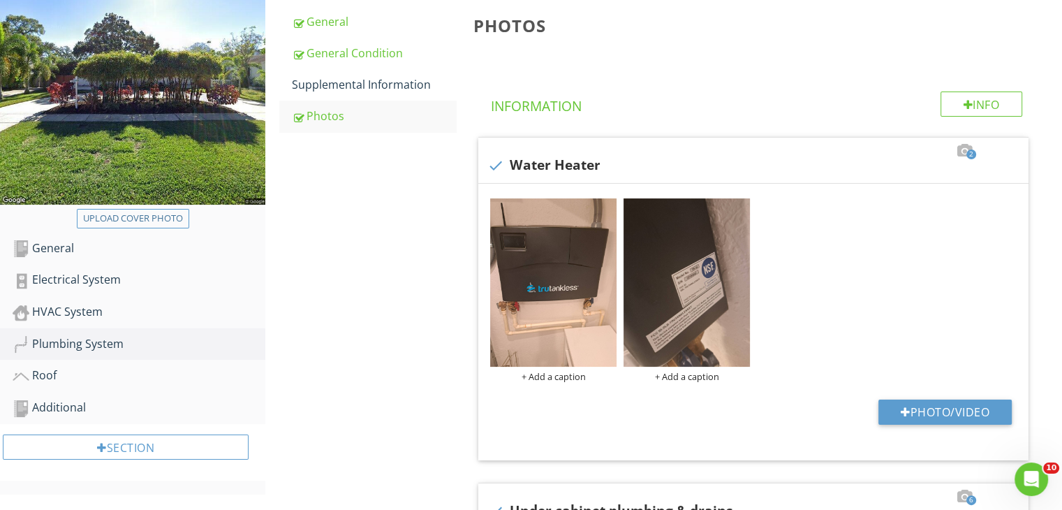
scroll to position [0, 0]
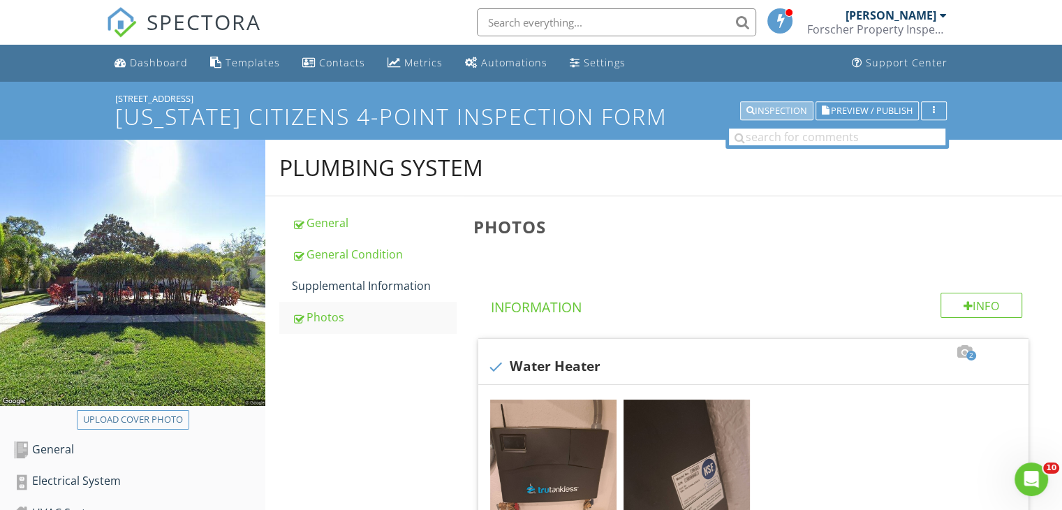
click at [795, 106] on div "Inspection" at bounding box center [776, 111] width 61 height 10
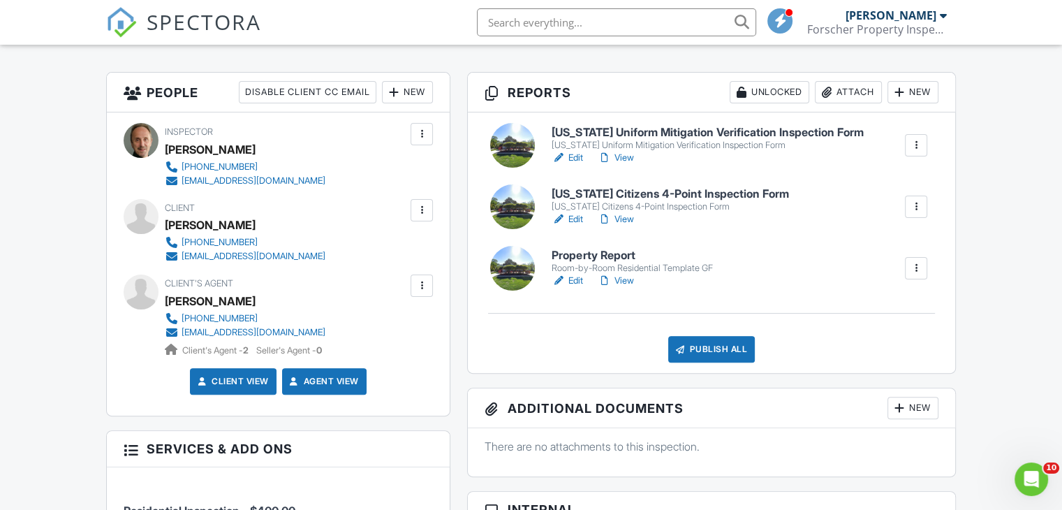
click at [630, 212] on link "View" at bounding box center [615, 219] width 36 height 14
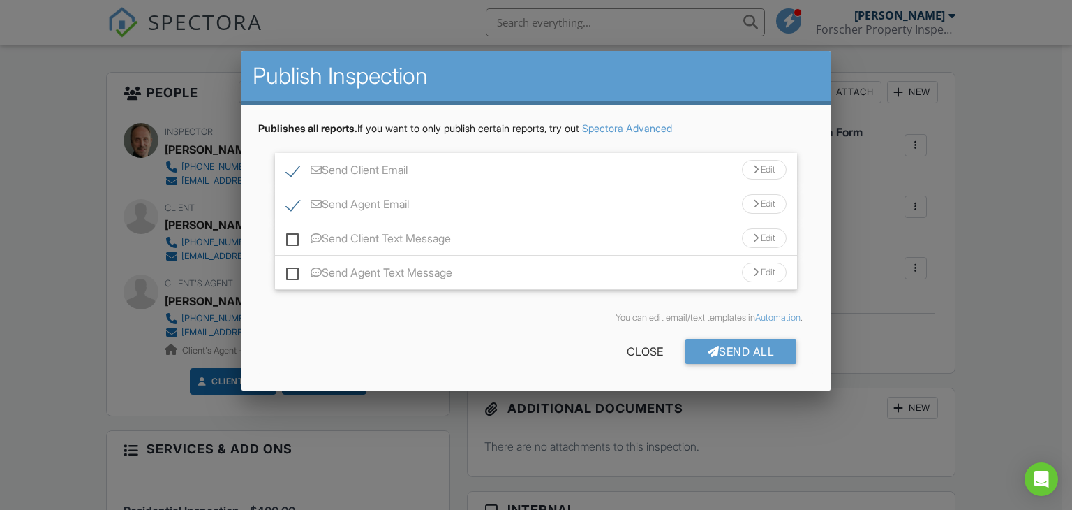
click at [708, 346] on div at bounding box center [714, 351] width 12 height 11
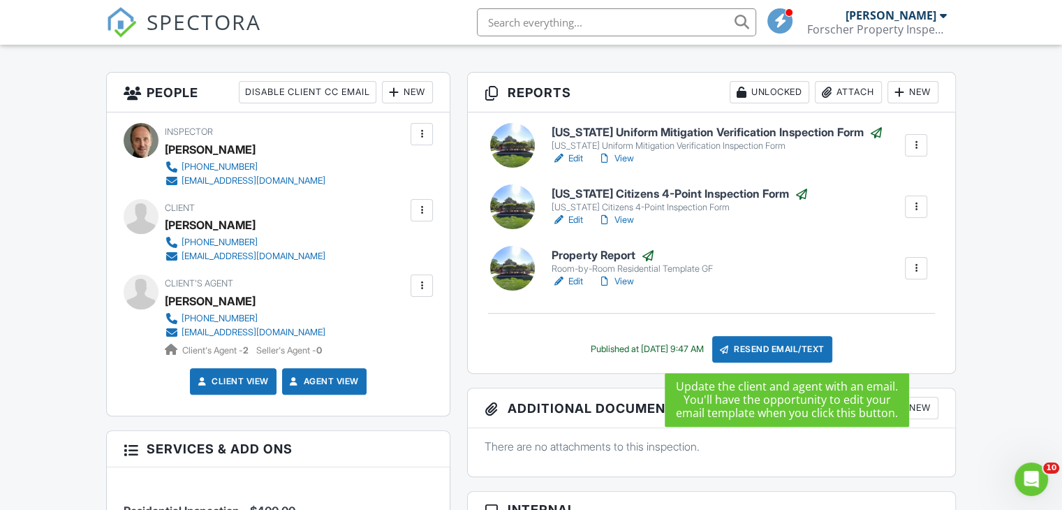
click at [731, 351] on div at bounding box center [724, 349] width 14 height 14
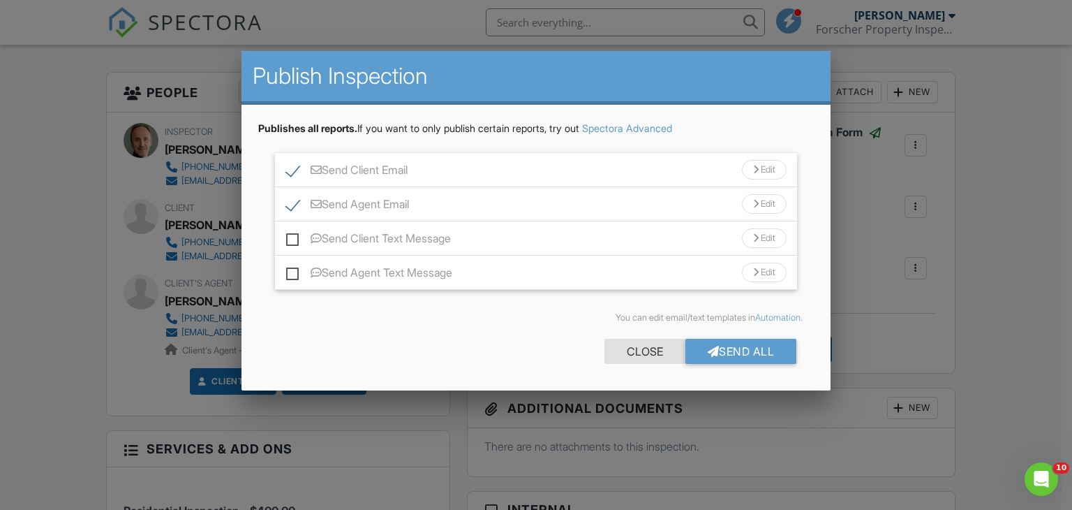
click at [637, 350] on div "Close" at bounding box center [644, 351] width 81 height 25
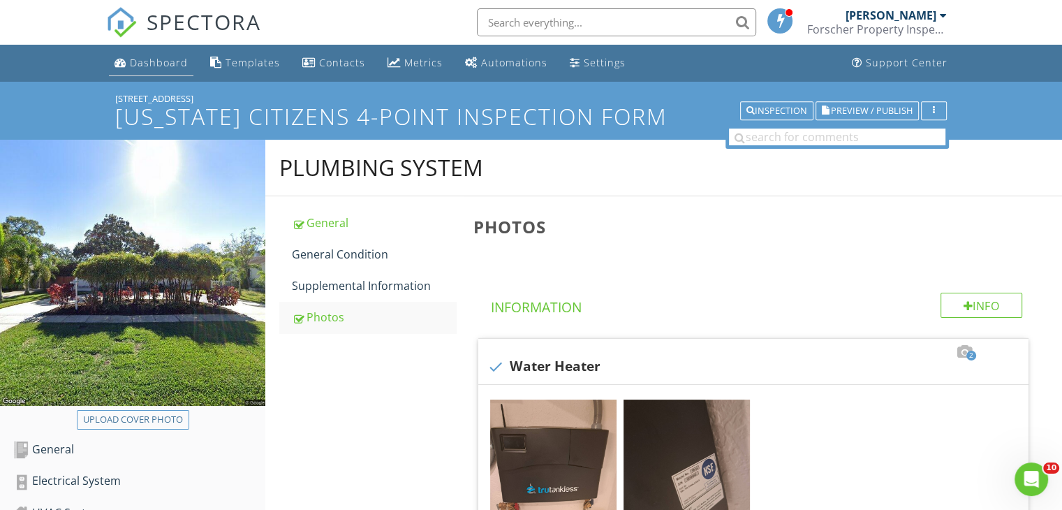
click at [151, 62] on div "Dashboard" at bounding box center [159, 62] width 58 height 13
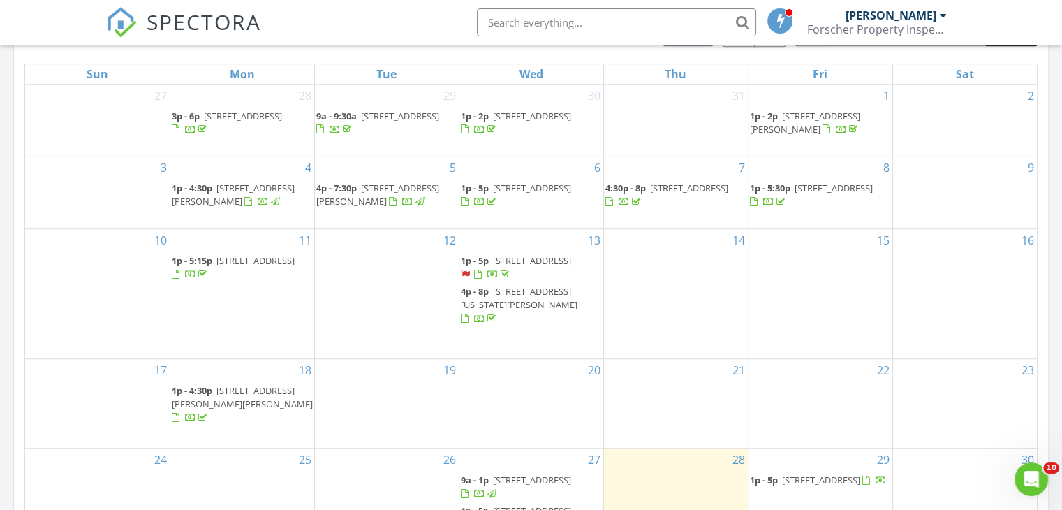
scroll to position [824, 0]
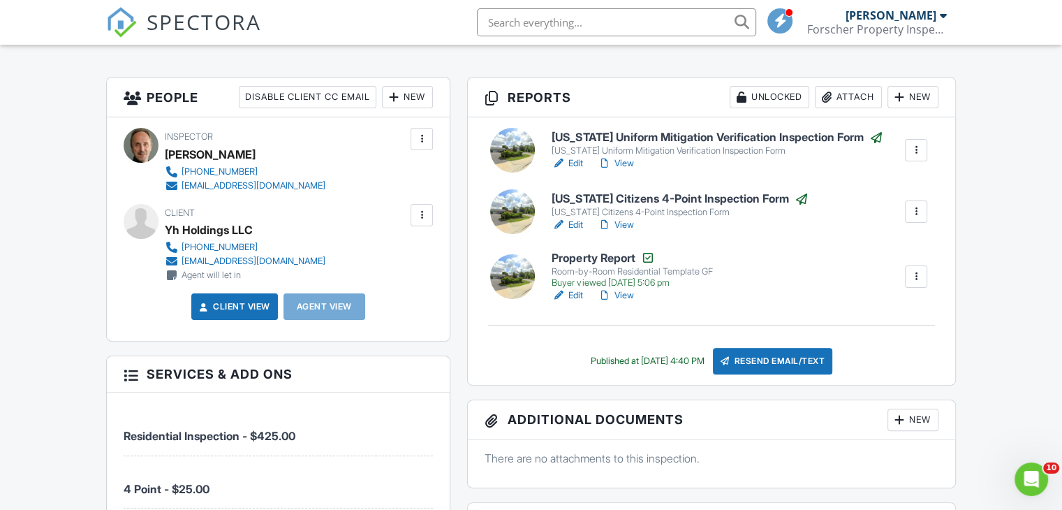
scroll to position [334, 0]
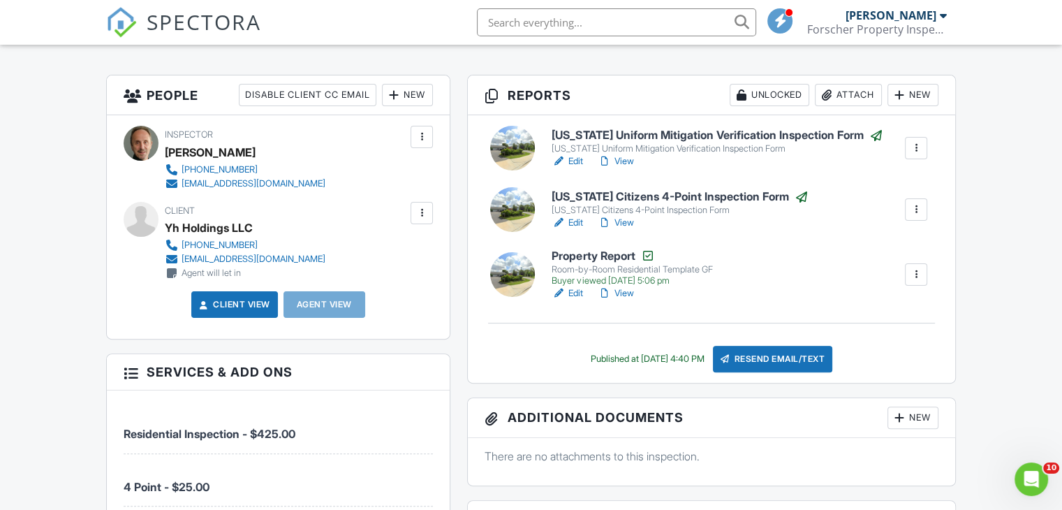
click at [943, 15] on div at bounding box center [943, 15] width 7 height 11
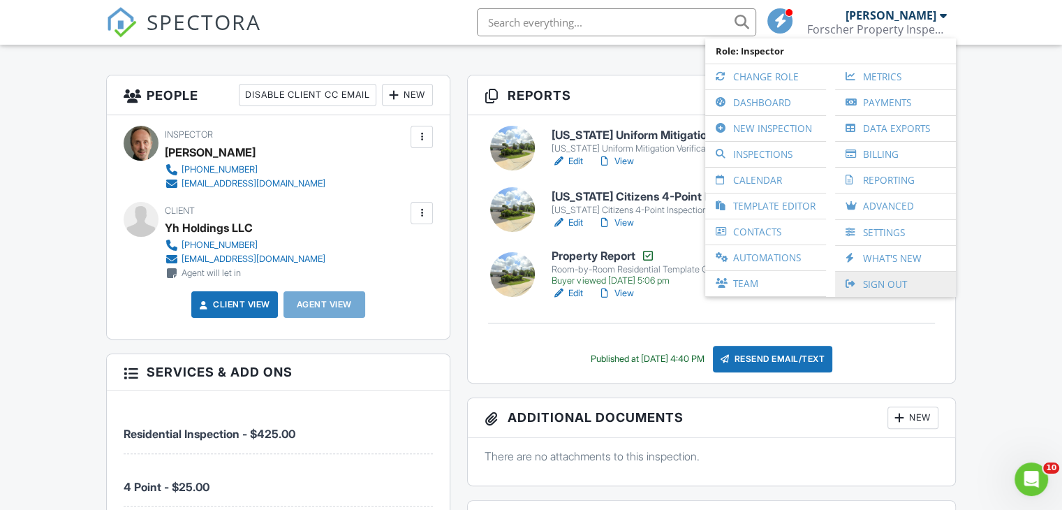
click at [872, 281] on link "Sign Out" at bounding box center [895, 284] width 107 height 25
